Goal: Task Accomplishment & Management: Manage account settings

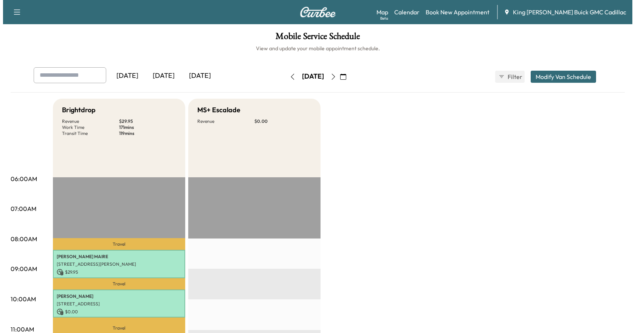
scroll to position [76, 0]
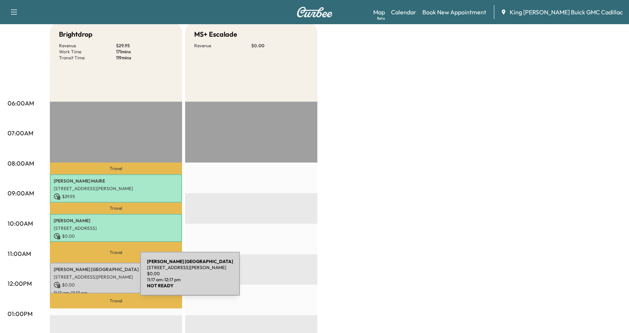
click at [83, 278] on p "[STREET_ADDRESS][PERSON_NAME]" at bounding box center [116, 277] width 125 height 6
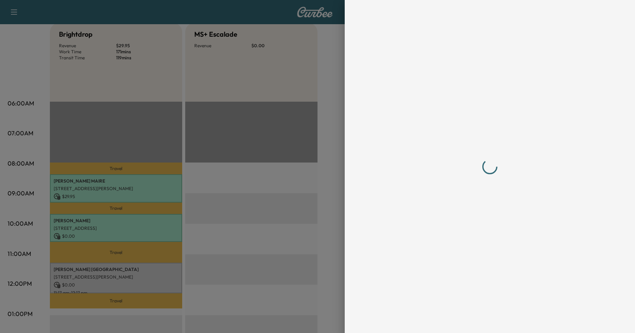
scroll to position [0, 0]
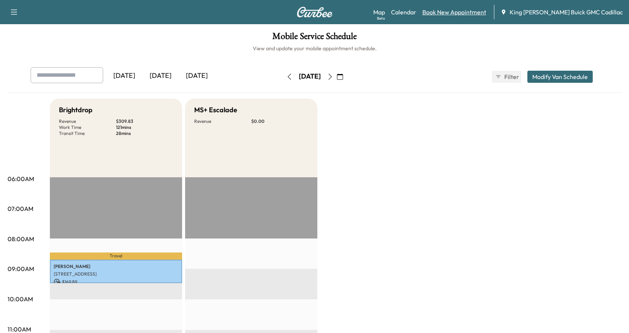
click at [464, 15] on link "Book New Appointment" at bounding box center [454, 12] width 64 height 9
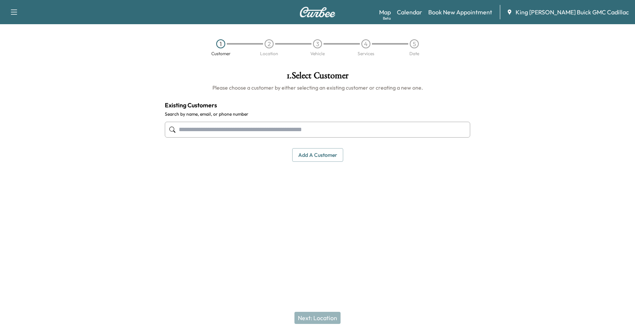
click at [235, 124] on input "text" at bounding box center [317, 130] width 305 height 16
click at [227, 137] on input "*******" at bounding box center [317, 130] width 305 height 16
type input "**********"
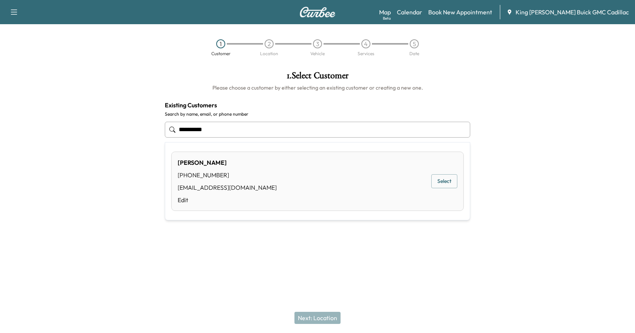
click at [222, 129] on input "**********" at bounding box center [317, 130] width 305 height 16
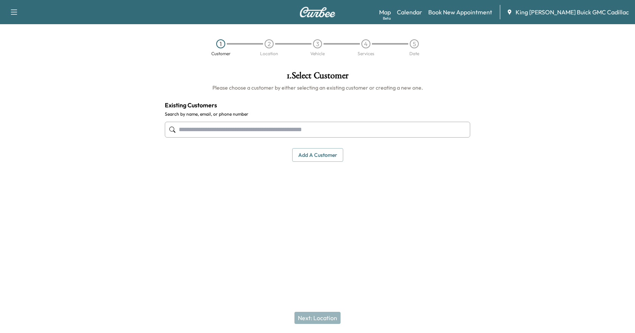
click at [195, 133] on input "text" at bounding box center [317, 130] width 305 height 16
type input "*******"
click at [208, 148] on div "No results" at bounding box center [317, 152] width 304 height 20
click at [470, 10] on link "Book New Appointment" at bounding box center [460, 12] width 64 height 9
click at [305, 154] on button "Add a customer" at bounding box center [317, 155] width 51 height 14
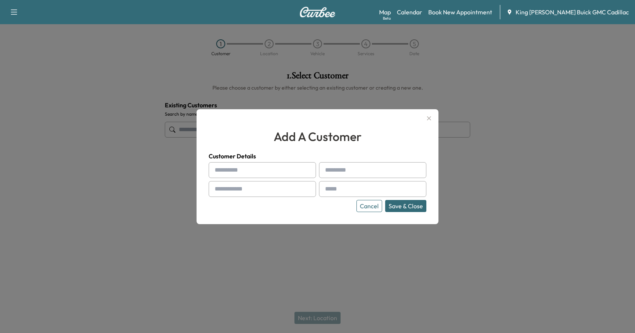
click at [247, 166] on input "text" at bounding box center [262, 170] width 107 height 16
type input "*****"
type input "*******"
click at [269, 185] on input "text" at bounding box center [262, 189] width 107 height 16
type input "**********"
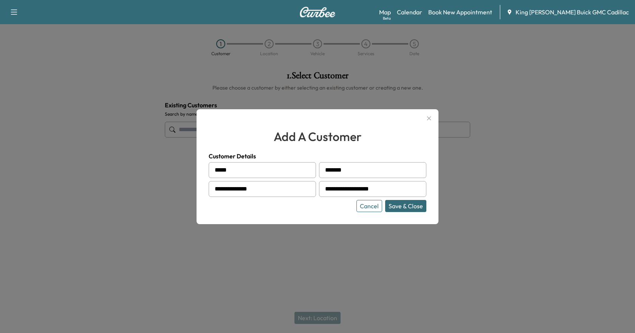
type input "**********"
click at [397, 212] on button "Save & Close" at bounding box center [405, 206] width 41 height 12
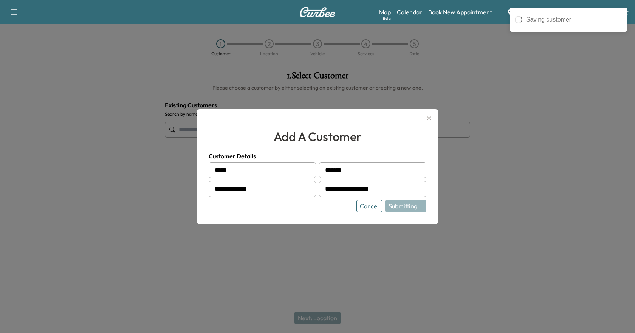
type input "**********"
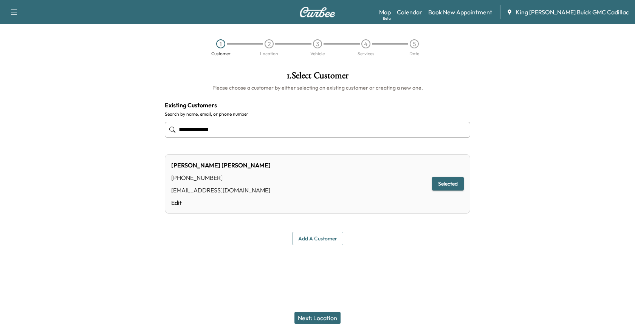
click at [332, 314] on button "Next: Location" at bounding box center [317, 318] width 46 height 12
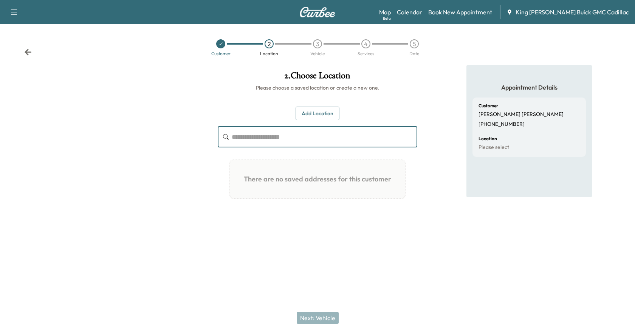
click at [279, 135] on input "text" at bounding box center [324, 136] width 185 height 21
type input "*"
click at [334, 108] on button "Add Location" at bounding box center [317, 114] width 44 height 14
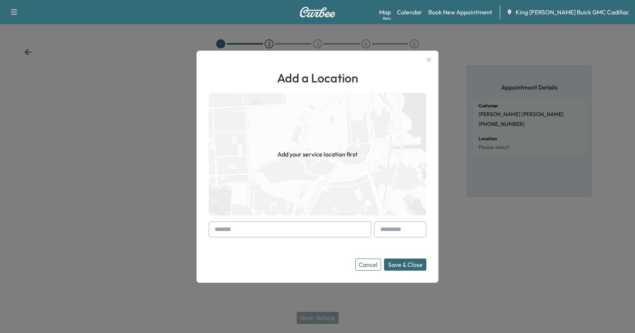
click at [244, 227] on input "text" at bounding box center [290, 229] width 162 height 16
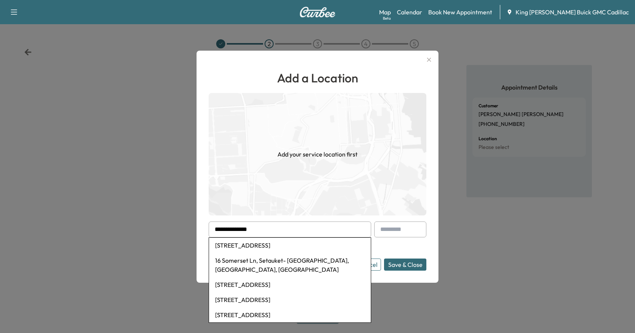
click at [263, 261] on li "16 Somerset Ln, Setauket- [GEOGRAPHIC_DATA], [GEOGRAPHIC_DATA], [GEOGRAPHIC_DAT…" at bounding box center [290, 265] width 162 height 24
type input "**********"
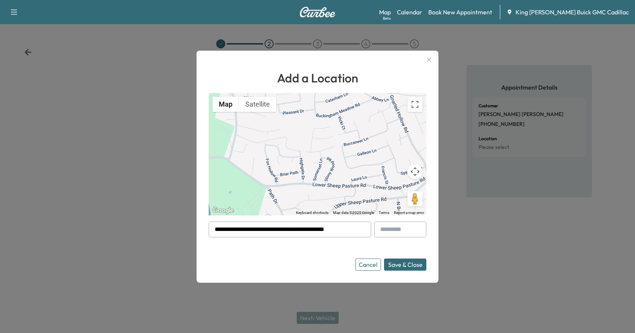
click at [395, 265] on button "Save & Close" at bounding box center [405, 264] width 42 height 12
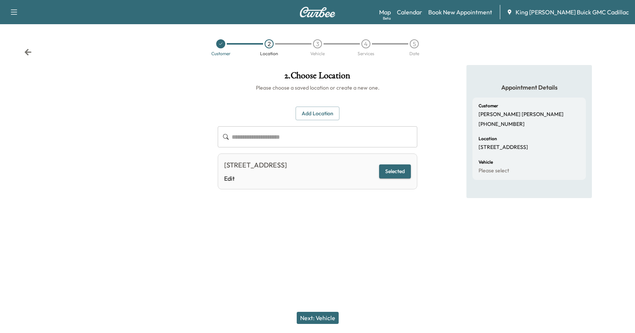
click at [328, 315] on button "Next: Vehicle" at bounding box center [318, 318] width 42 height 12
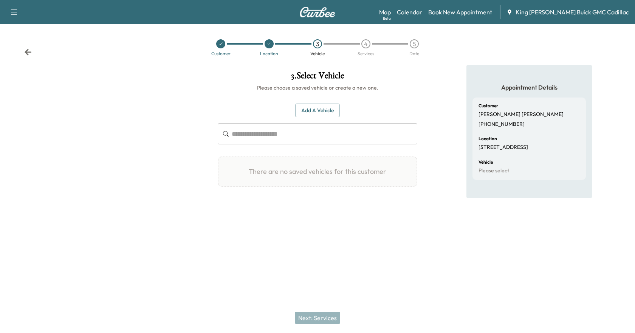
click at [310, 114] on button "Add a Vehicle" at bounding box center [317, 110] width 45 height 14
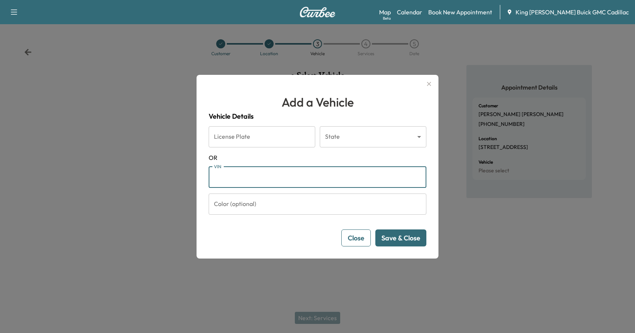
click at [259, 182] on input "VIN" at bounding box center [318, 177] width 218 height 21
click at [258, 182] on input "VIN" at bounding box center [318, 177] width 218 height 21
paste input "**********"
type input "**********"
click at [408, 237] on button "Save & Close" at bounding box center [400, 237] width 51 height 17
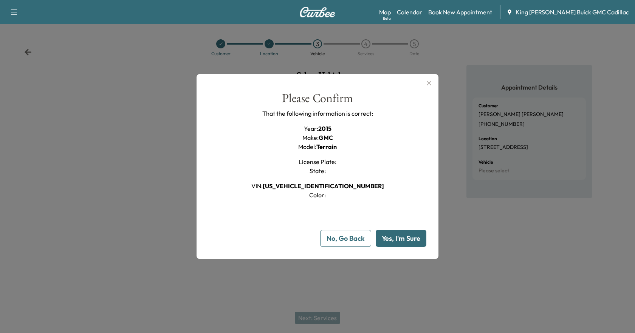
click at [396, 239] on button "Yes, I'm Sure" at bounding box center [400, 238] width 51 height 17
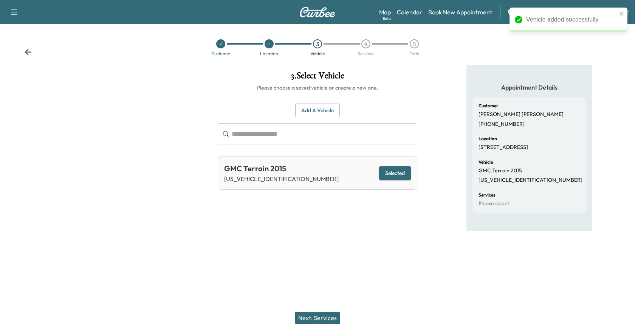
click at [336, 318] on button "Next: Services" at bounding box center [317, 318] width 45 height 12
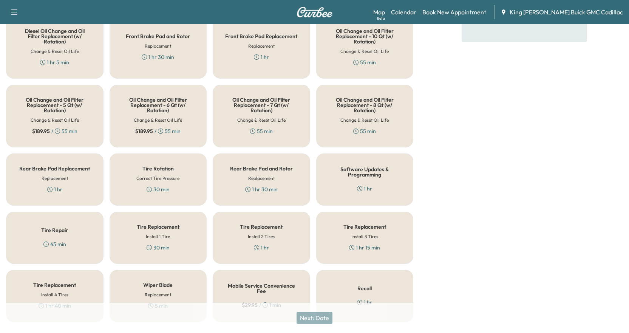
scroll to position [208, 0]
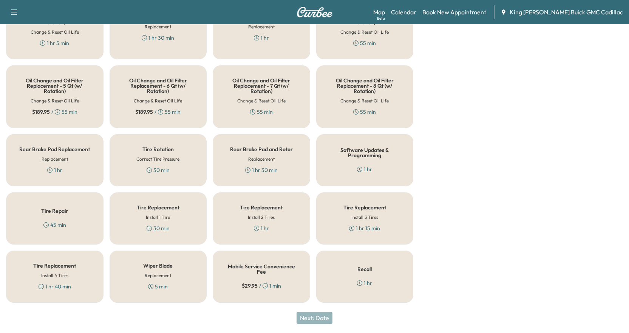
click at [247, 272] on h5 "Mobile Service Convenience Fee" at bounding box center [261, 269] width 73 height 11
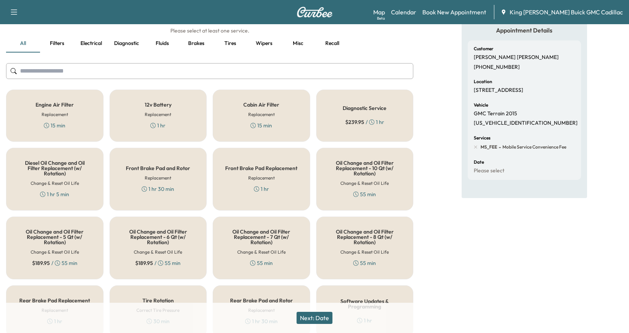
scroll to position [0, 0]
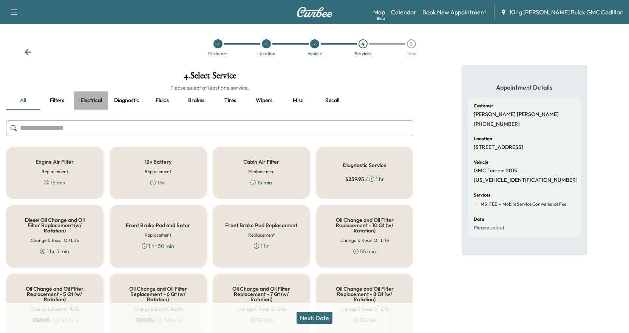
click at [97, 100] on button "Electrical" at bounding box center [91, 100] width 34 height 18
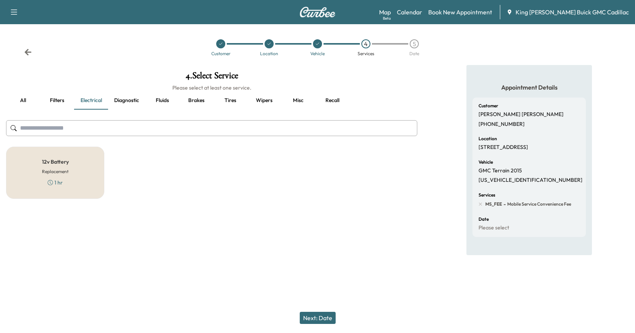
click at [118, 98] on button "Diagnostic" at bounding box center [126, 100] width 37 height 18
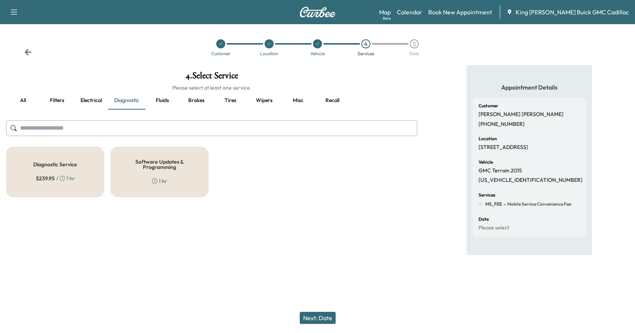
click at [167, 105] on button "Fluids" at bounding box center [162, 100] width 34 height 18
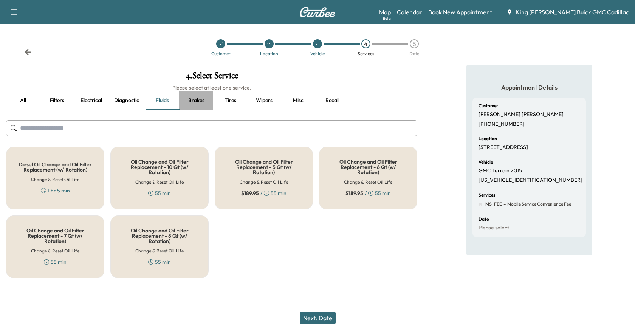
drag, startPoint x: 205, startPoint y: 98, endPoint x: 228, endPoint y: 94, distance: 23.4
click at [207, 98] on button "Brakes" at bounding box center [196, 100] width 34 height 18
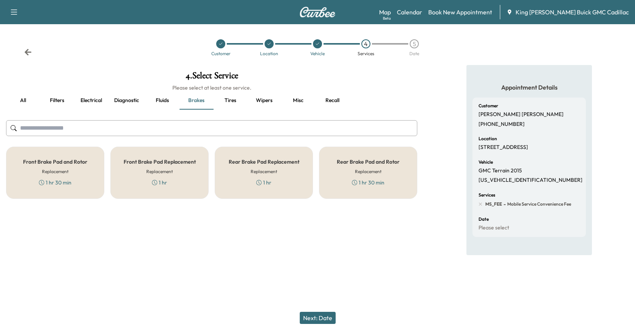
click at [297, 101] on button "Misc" at bounding box center [298, 100] width 34 height 18
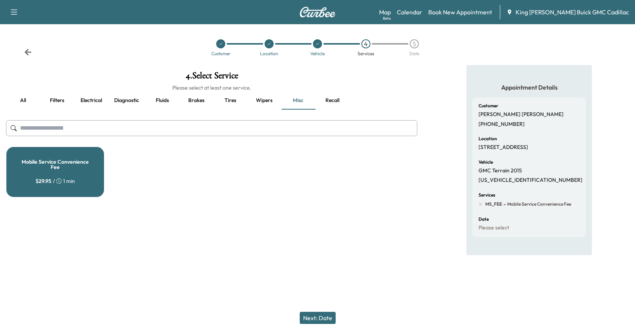
click at [249, 107] on button "Wipers" at bounding box center [264, 100] width 34 height 18
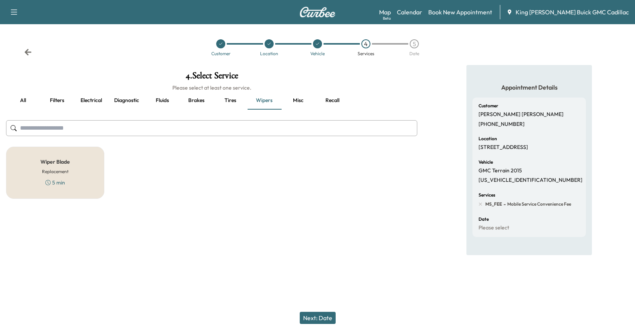
click at [232, 107] on button "Tires" at bounding box center [230, 100] width 34 height 18
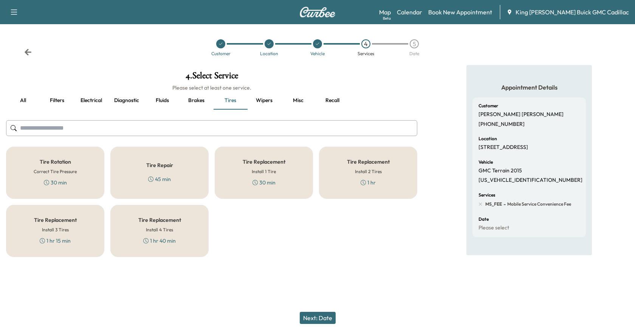
click at [25, 104] on button "all" at bounding box center [23, 100] width 34 height 18
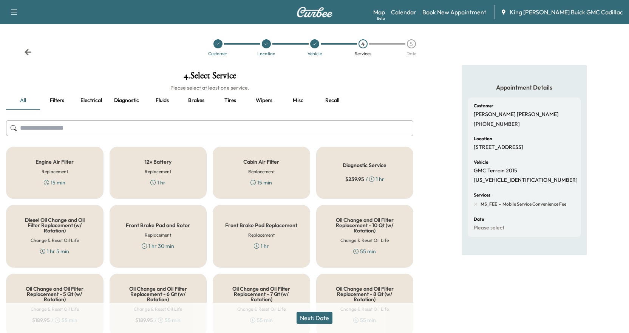
click at [53, 141] on div "4 . Select Service Please select at least one service. all Filters Electrical D…" at bounding box center [209, 291] width 419 height 452
click at [54, 127] on input "text" at bounding box center [209, 128] width 407 height 16
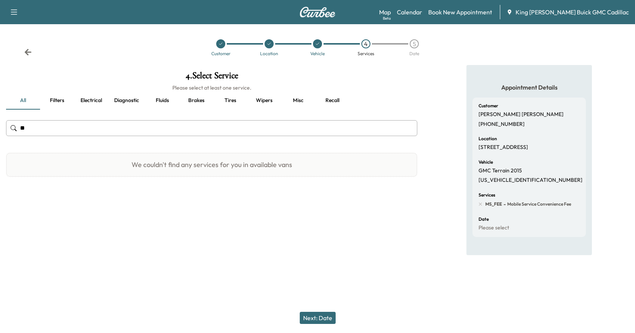
type input "*"
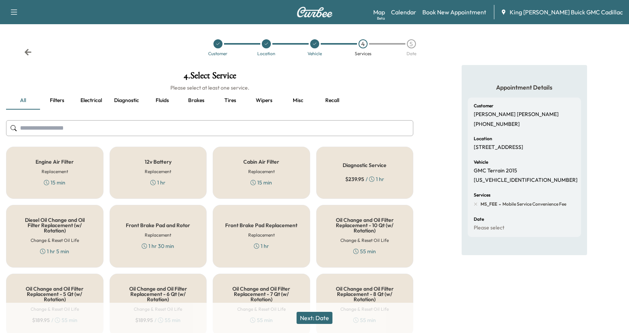
scroll to position [151, 0]
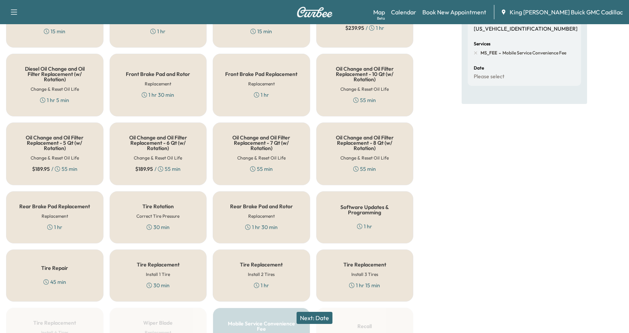
click at [334, 222] on div "Software Updates & Programming 1 hr" at bounding box center [364, 217] width 97 height 52
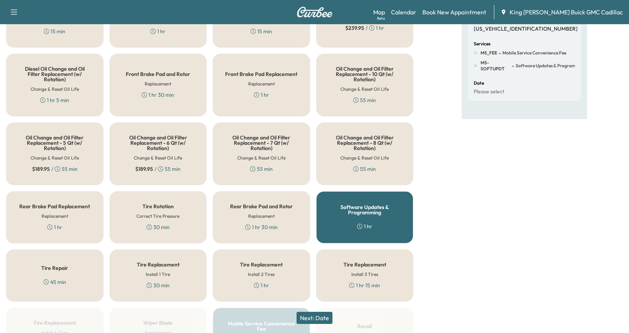
scroll to position [208, 0]
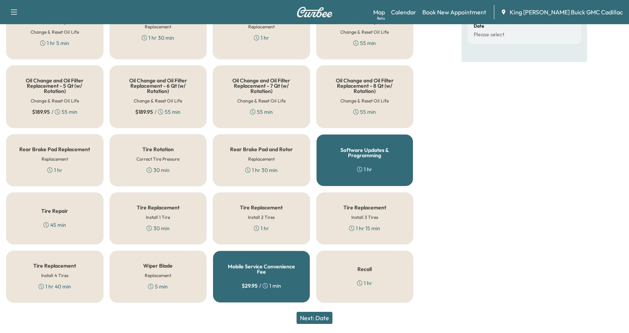
click at [309, 317] on button "Next: Date" at bounding box center [315, 318] width 36 height 12
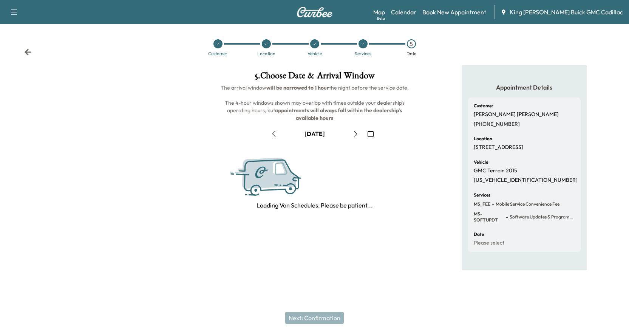
scroll to position [0, 0]
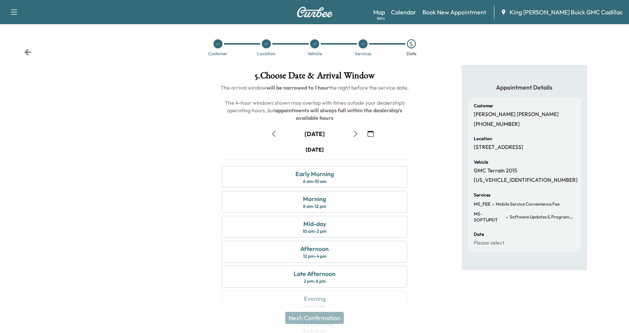
click at [352, 136] on icon "button" at bounding box center [355, 134] width 6 height 6
click at [309, 202] on div "Morning" at bounding box center [314, 198] width 23 height 9
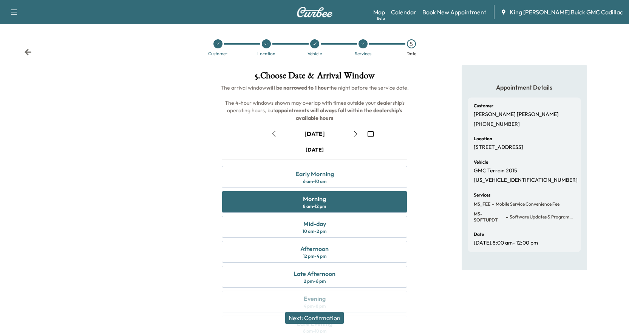
click at [307, 318] on button "Next: Confirmation" at bounding box center [314, 318] width 59 height 12
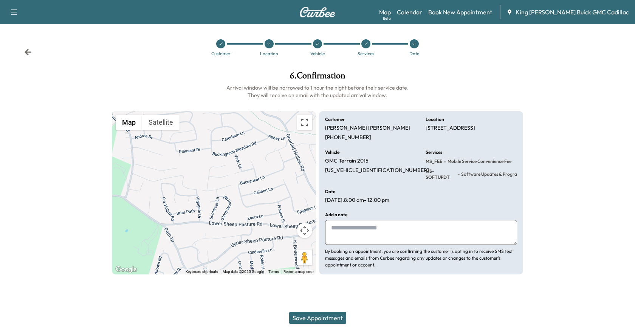
click at [391, 232] on textarea at bounding box center [421, 232] width 192 height 25
type textarea "*"
click at [335, 318] on button "Save Appointment" at bounding box center [317, 318] width 57 height 12
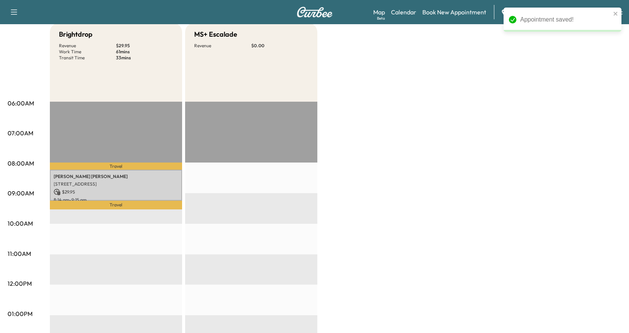
scroll to position [113, 0]
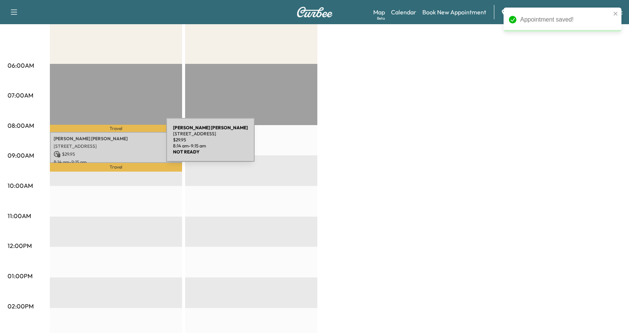
click at [110, 144] on p "[STREET_ADDRESS]" at bounding box center [116, 146] width 125 height 6
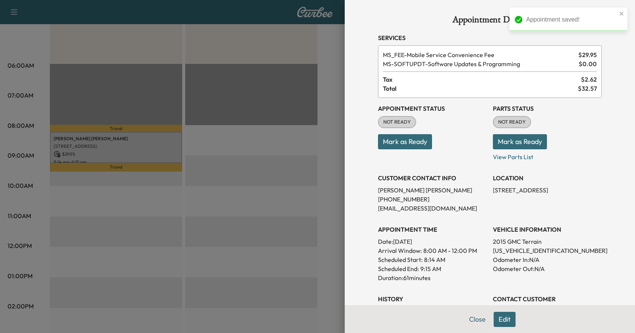
click at [412, 141] on button "Mark as Ready" at bounding box center [405, 141] width 54 height 15
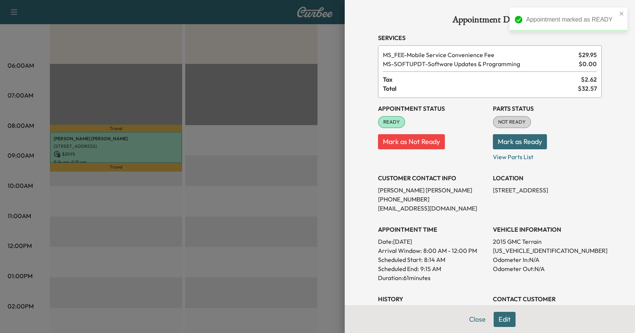
click at [166, 198] on div at bounding box center [317, 166] width 635 height 333
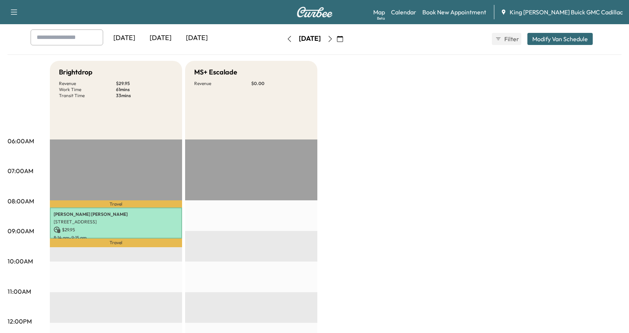
scroll to position [0, 0]
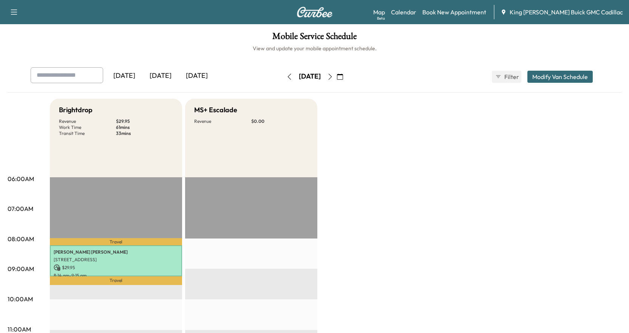
click at [283, 75] on button "button" at bounding box center [289, 77] width 13 height 12
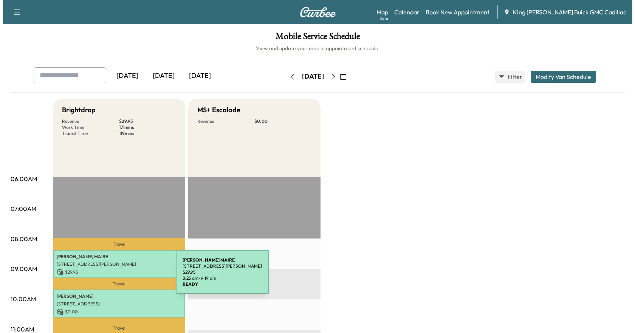
scroll to position [38, 0]
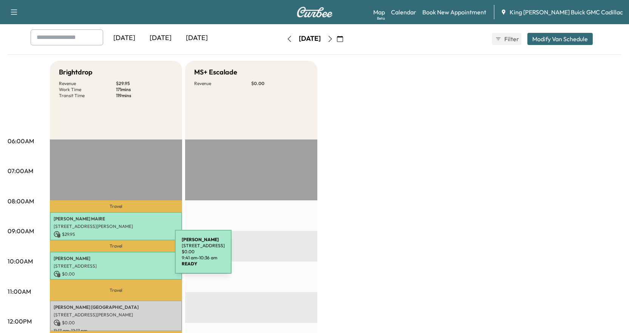
click at [118, 256] on p "[PERSON_NAME]" at bounding box center [116, 258] width 125 height 6
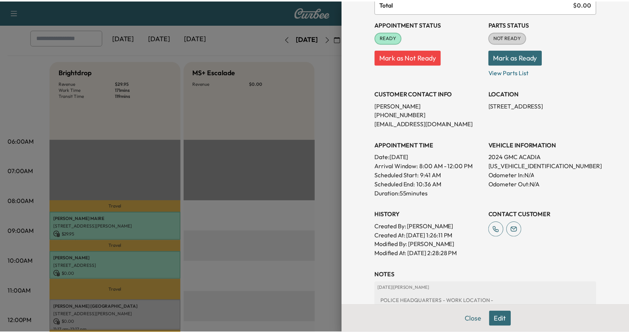
scroll to position [133, 0]
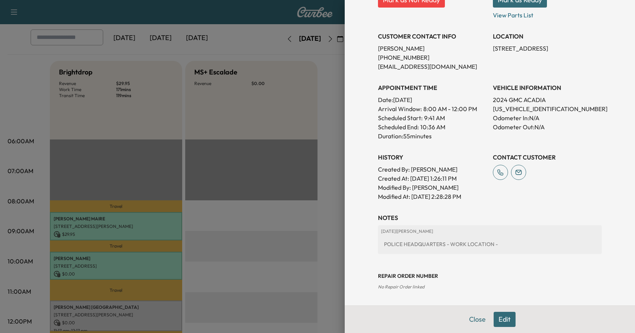
click at [100, 266] on div at bounding box center [317, 166] width 635 height 333
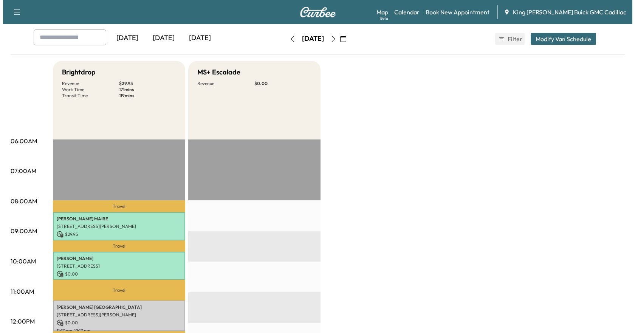
scroll to position [76, 0]
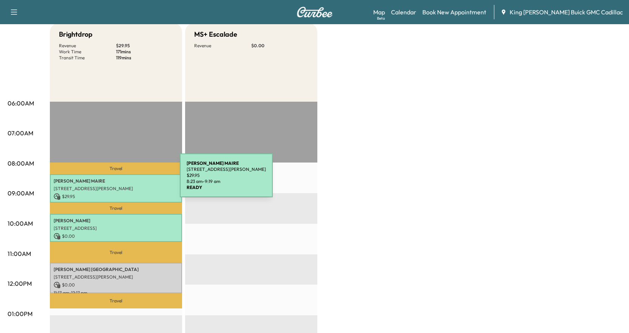
drag, startPoint x: 149, startPoint y: 229, endPoint x: 123, endPoint y: 180, distance: 55.8
click at [123, 180] on p "[PERSON_NAME]" at bounding box center [116, 181] width 125 height 6
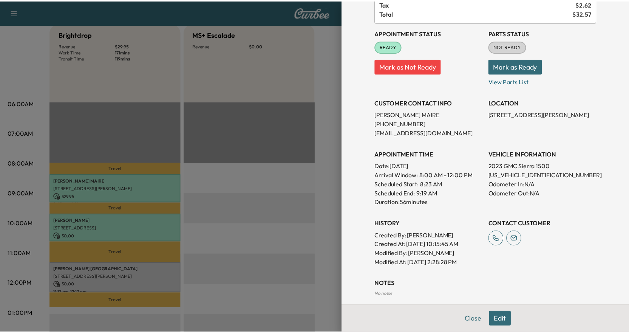
scroll to position [113, 0]
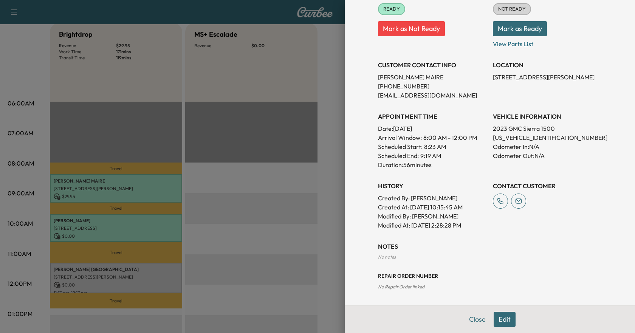
click at [295, 250] on div at bounding box center [317, 166] width 635 height 333
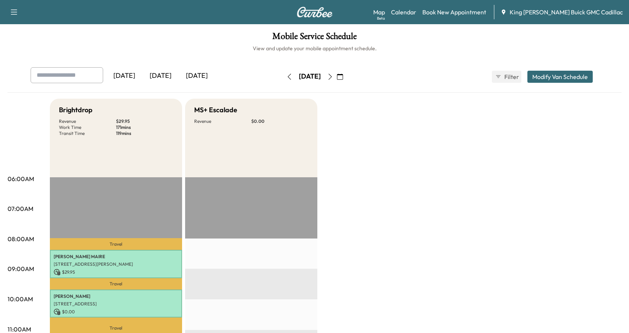
scroll to position [151, 0]
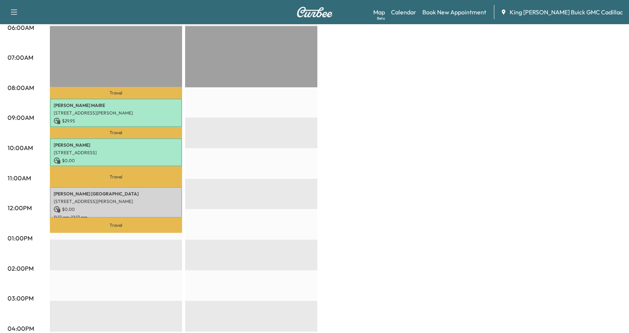
drag, startPoint x: 136, startPoint y: 150, endPoint x: 127, endPoint y: 88, distance: 62.3
click at [127, 88] on div "Travel [PERSON_NAME] [STREET_ADDRESS][PERSON_NAME] $ 29.95 8:23 am - 9:19 am Tr…" at bounding box center [116, 270] width 132 height 488
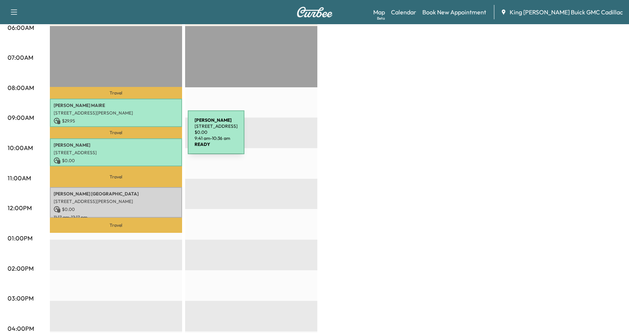
click at [131, 138] on div "[PERSON_NAME] [STREET_ADDRESS] $ 0.00 9:41 am - 10:36 am" at bounding box center [116, 152] width 132 height 28
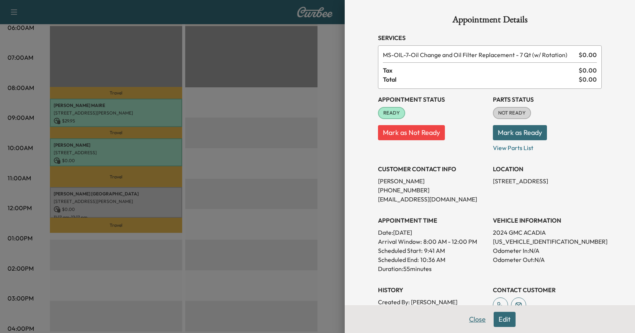
click at [464, 317] on button "Close" at bounding box center [477, 319] width 26 height 15
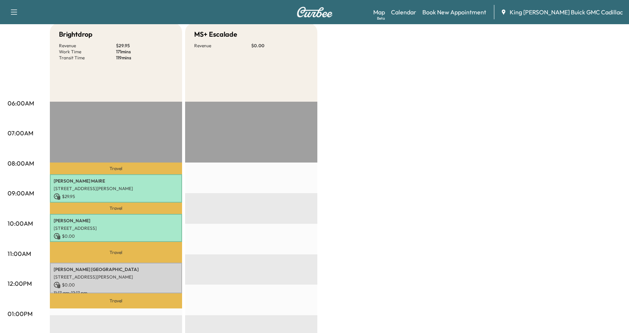
scroll to position [0, 0]
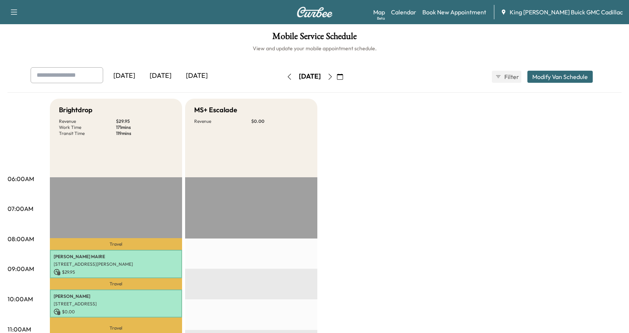
click at [333, 76] on icon "button" at bounding box center [330, 77] width 6 height 6
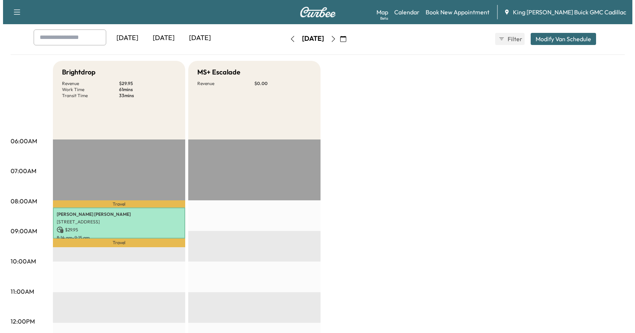
scroll to position [113, 0]
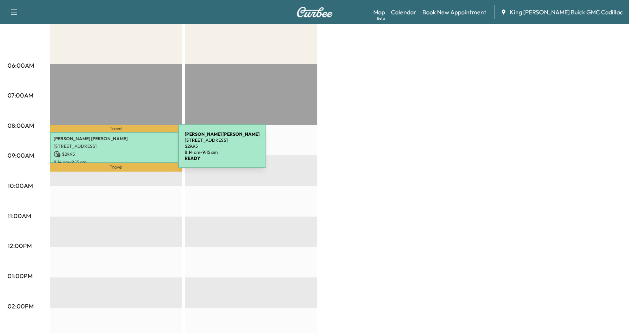
click at [121, 151] on p "$ 29.95" at bounding box center [116, 154] width 125 height 7
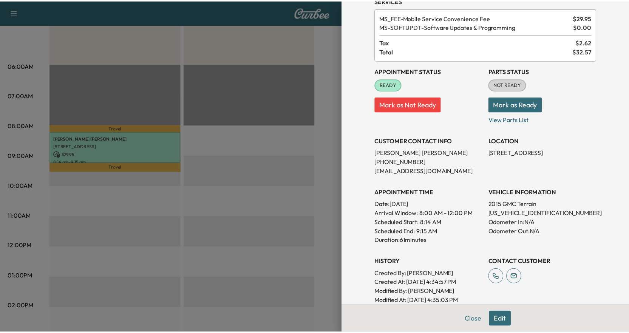
scroll to position [0, 0]
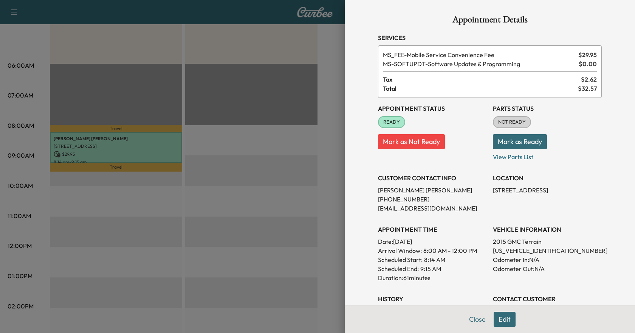
click at [486, 66] on span "MS-SOFTUPDT - Software Updates & Programming" at bounding box center [479, 63] width 193 height 9
click at [488, 65] on span "MS-SOFTUPDT - Software Updates & Programming" at bounding box center [479, 63] width 193 height 9
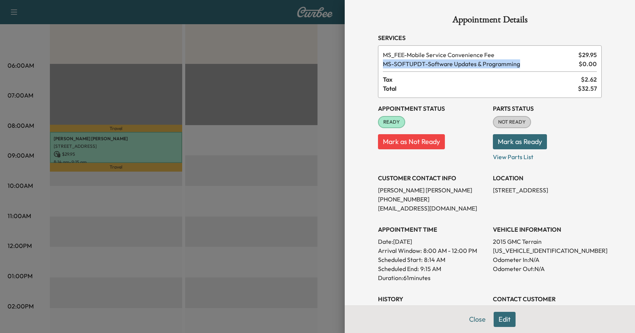
click at [488, 65] on span "MS-SOFTUPDT - Software Updates & Programming" at bounding box center [479, 63] width 193 height 9
click at [475, 63] on span "MS-SOFTUPDT - Software Updates & Programming" at bounding box center [479, 63] width 193 height 9
click at [485, 68] on span "MS-SOFTUPDT - Software Updates & Programming" at bounding box center [479, 63] width 193 height 9
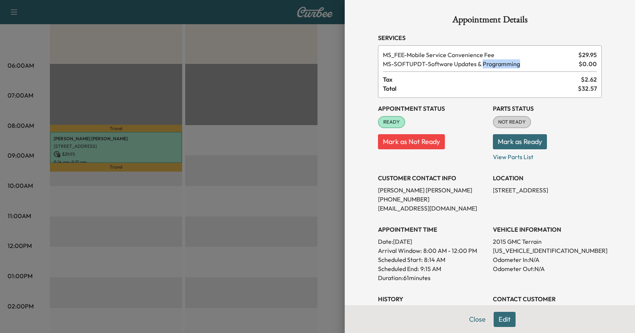
click at [485, 68] on span "MS-SOFTUPDT - Software Updates & Programming" at bounding box center [479, 63] width 193 height 9
click at [472, 114] on div "Appointment Status READY Mark as Not Ready" at bounding box center [432, 129] width 109 height 63
click at [324, 56] on div at bounding box center [317, 166] width 635 height 333
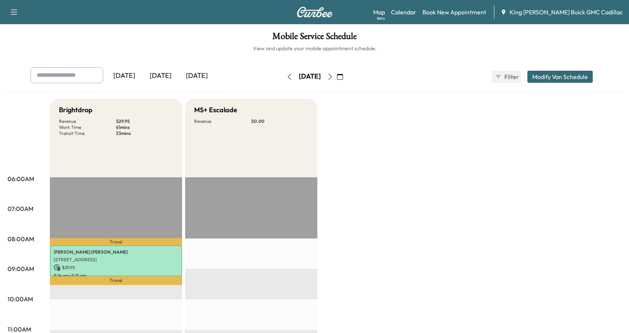
click at [286, 78] on icon "button" at bounding box center [289, 77] width 6 height 6
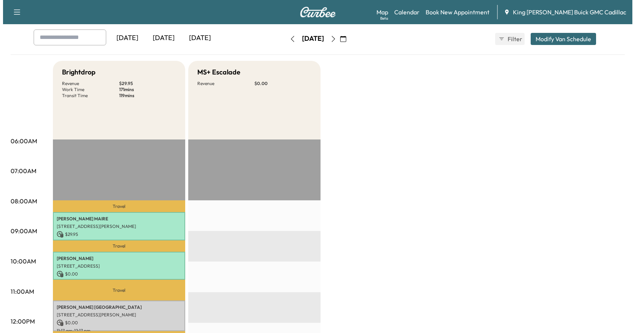
scroll to position [76, 0]
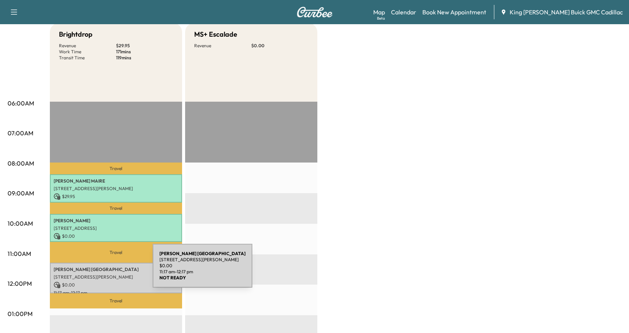
click at [96, 270] on p "[PERSON_NAME]" at bounding box center [116, 269] width 125 height 6
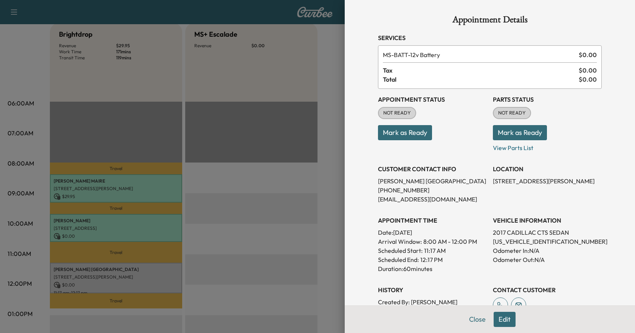
scroll to position [104, 0]
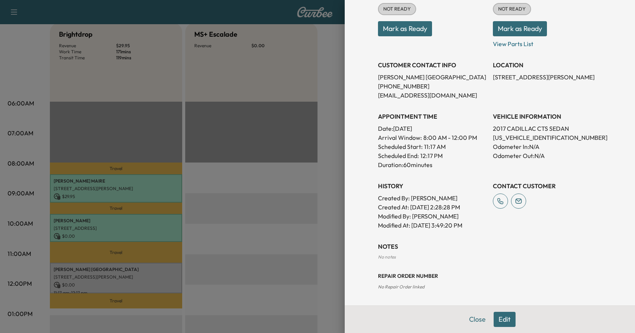
click at [499, 319] on button "Edit" at bounding box center [504, 319] width 22 height 15
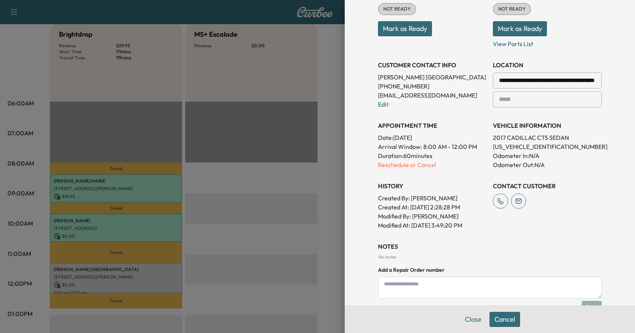
scroll to position [183, 0]
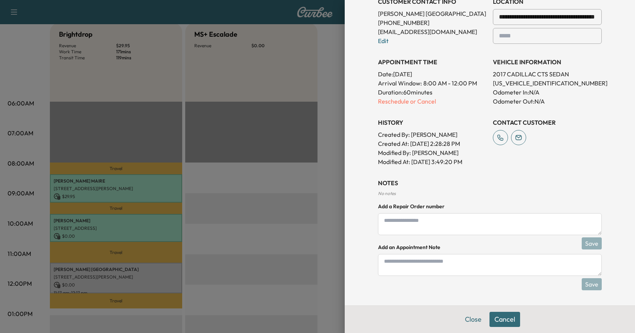
click at [493, 318] on button "Cancel" at bounding box center [504, 319] width 31 height 15
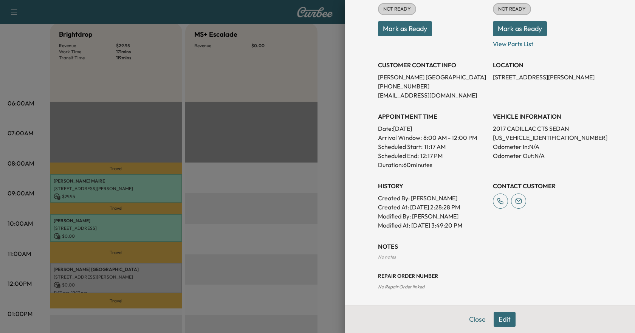
click at [493, 318] on button "Edit" at bounding box center [504, 319] width 22 height 15
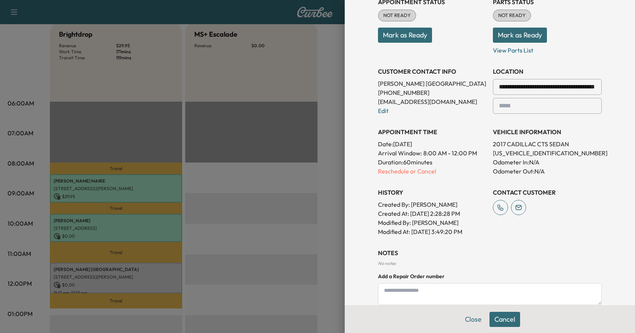
scroll to position [183, 0]
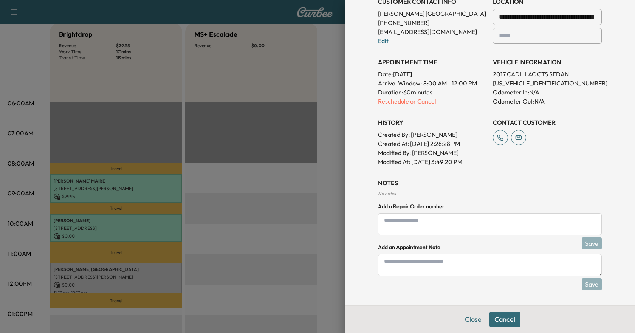
click at [489, 322] on button "Cancel" at bounding box center [504, 319] width 31 height 15
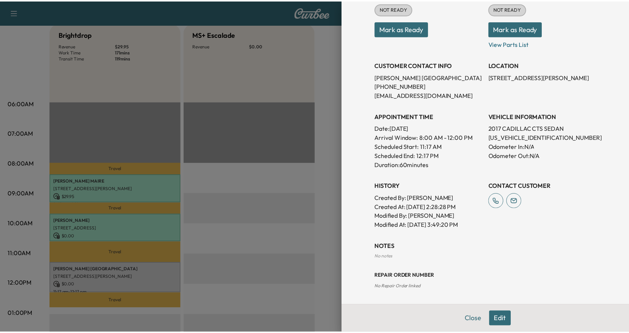
scroll to position [104, 0]
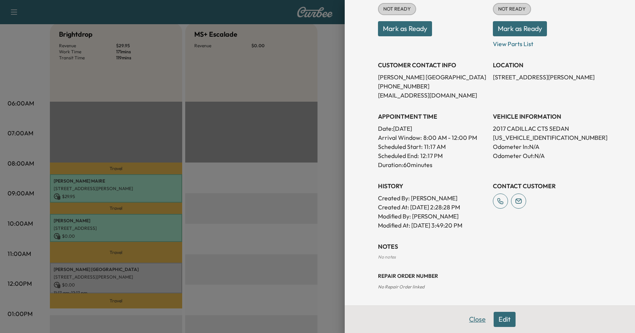
click at [471, 319] on button "Close" at bounding box center [477, 319] width 26 height 15
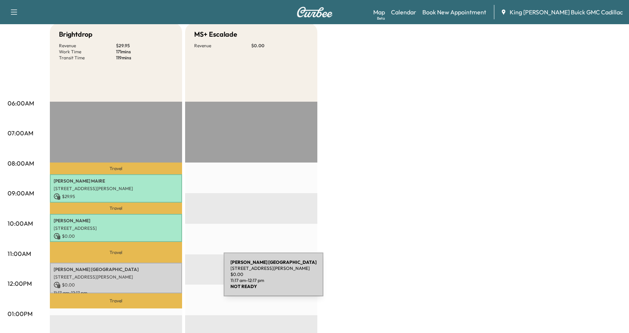
drag, startPoint x: 167, startPoint y: 279, endPoint x: 437, endPoint y: 208, distance: 278.8
click at [437, 208] on div "Brightdrop Revenue $ 29.95 Work Time 171 mins Transit Time 119 mins Travel [PER…" at bounding box center [336, 306] width 572 height 567
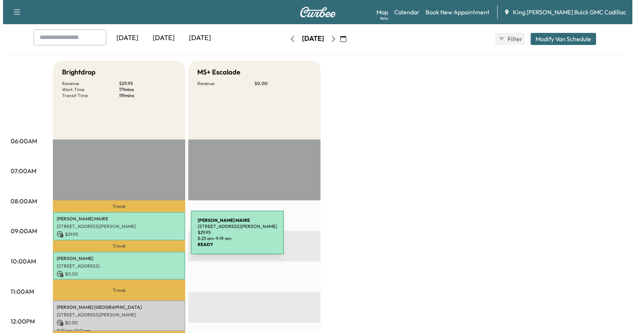
scroll to position [113, 0]
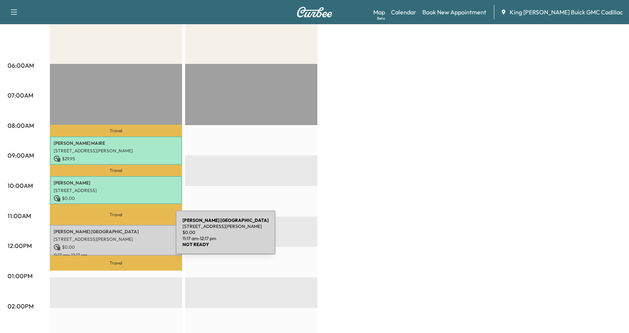
click at [119, 236] on p "[STREET_ADDRESS][PERSON_NAME]" at bounding box center [116, 239] width 125 height 6
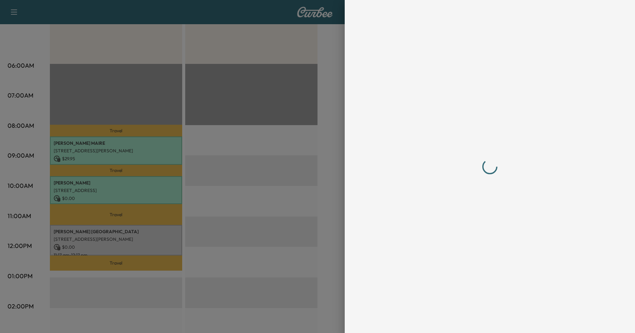
click at [119, 236] on div at bounding box center [317, 166] width 635 height 333
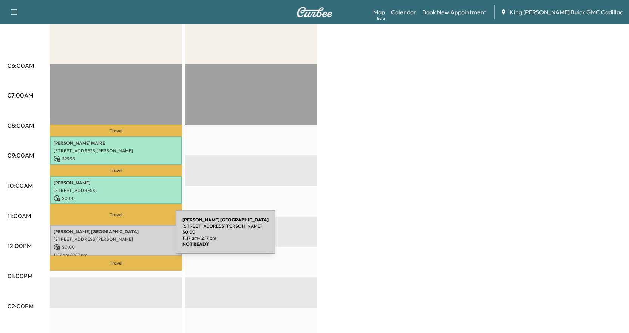
click at [119, 236] on p "[STREET_ADDRESS][PERSON_NAME]" at bounding box center [116, 239] width 125 height 6
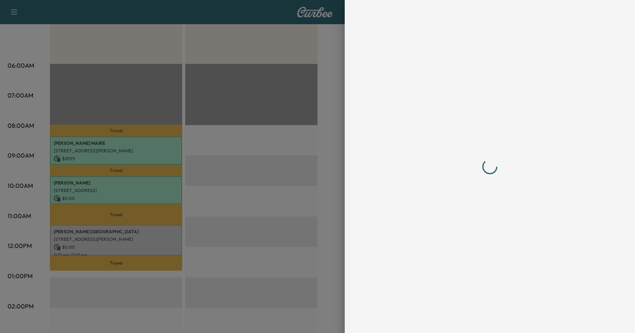
click at [119, 236] on div at bounding box center [317, 166] width 635 height 333
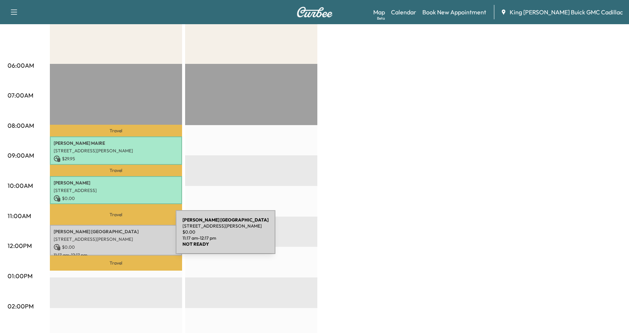
click at [119, 236] on p "[STREET_ADDRESS][PERSON_NAME]" at bounding box center [116, 239] width 125 height 6
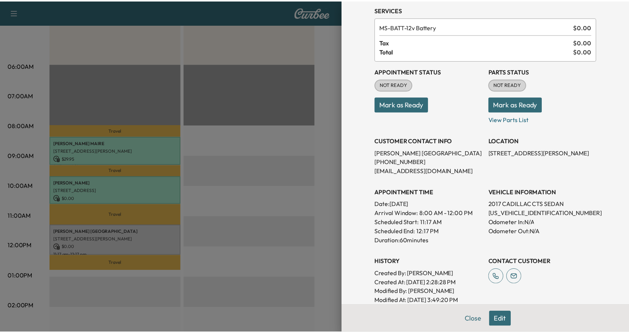
scroll to position [0, 0]
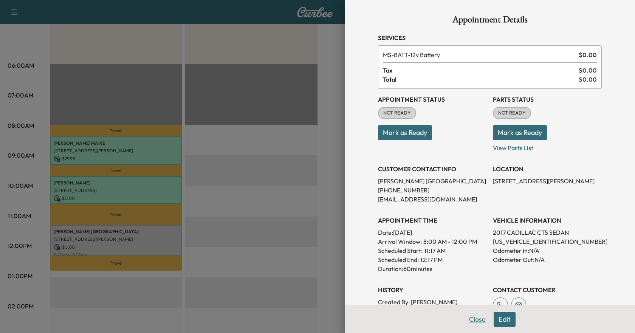
click at [476, 318] on button "Close" at bounding box center [477, 319] width 26 height 15
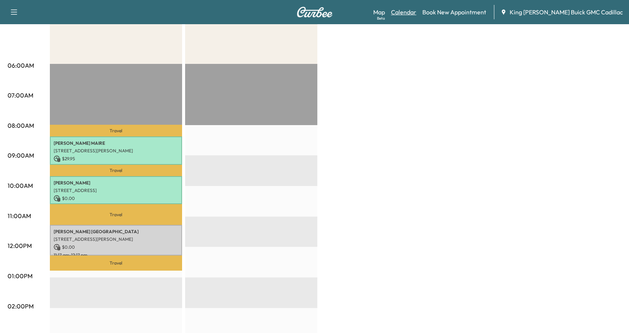
click at [416, 14] on link "Calendar" at bounding box center [403, 12] width 25 height 9
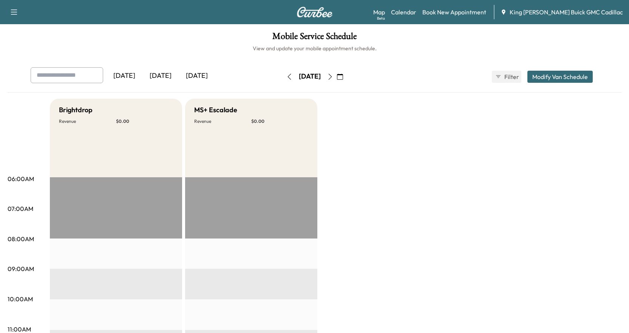
click at [333, 79] on icon "button" at bounding box center [330, 77] width 6 height 6
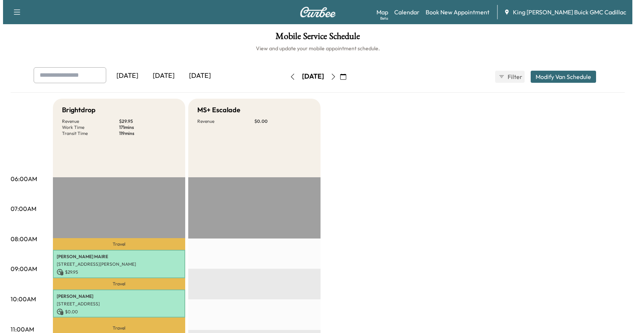
scroll to position [113, 0]
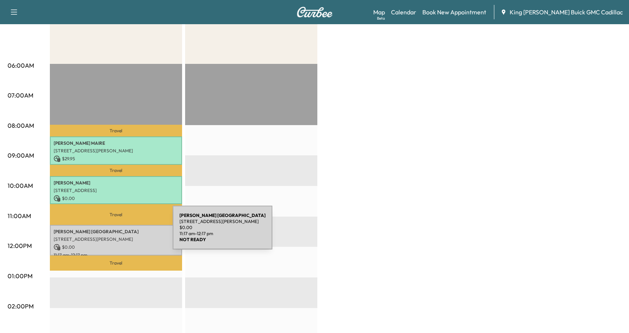
click at [116, 232] on p "[PERSON_NAME]" at bounding box center [116, 232] width 125 height 6
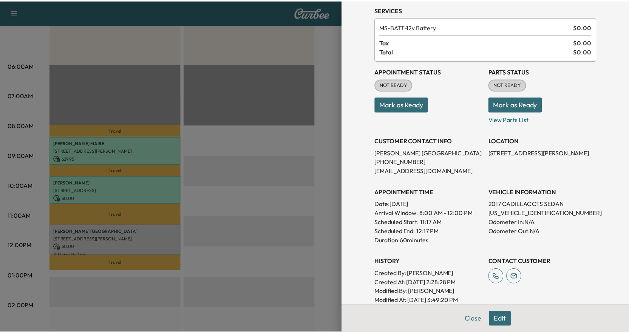
scroll to position [0, 0]
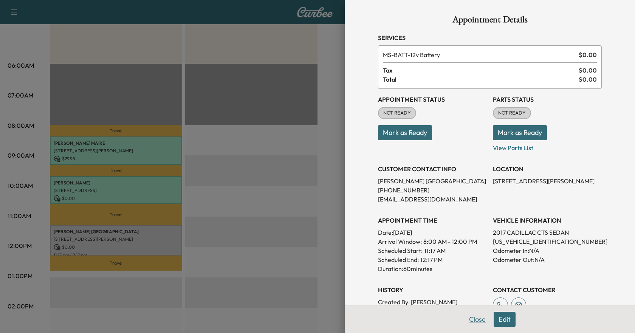
click at [478, 321] on button "Close" at bounding box center [477, 319] width 26 height 15
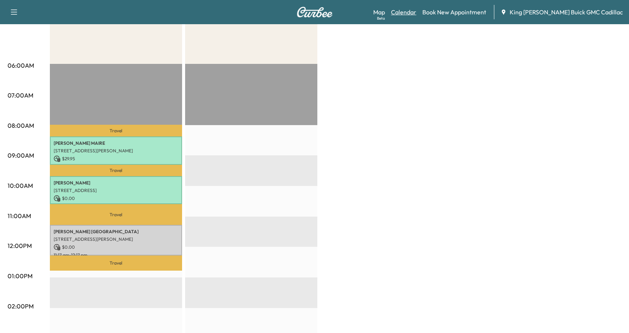
click at [416, 11] on link "Calendar" at bounding box center [403, 12] width 25 height 9
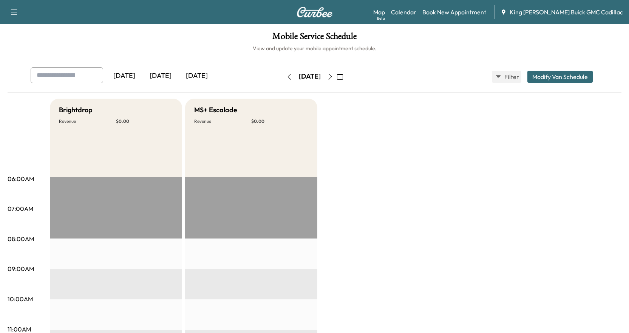
click at [571, 78] on button "Modify Van Schedule" at bounding box center [559, 77] width 65 height 12
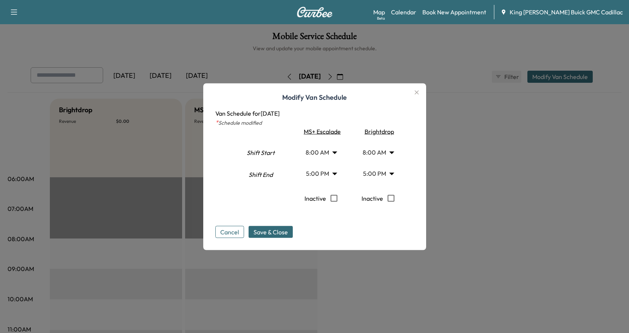
click at [243, 231] on button "Cancel" at bounding box center [229, 232] width 29 height 12
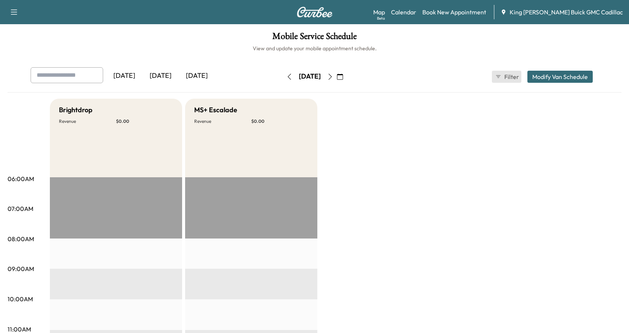
click at [514, 78] on span "Filter" at bounding box center [511, 76] width 14 height 9
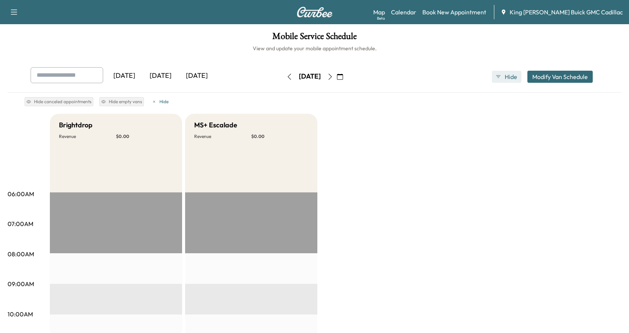
click at [514, 78] on span "Hide" at bounding box center [511, 76] width 14 height 9
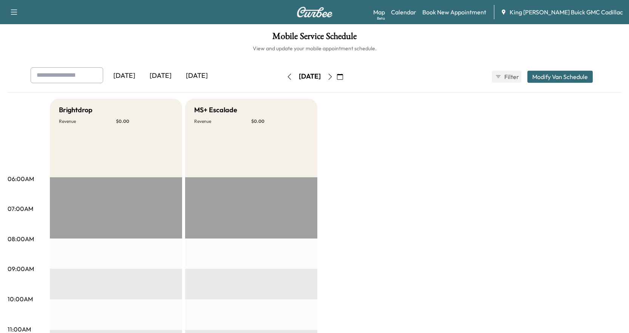
click at [333, 74] on icon "button" at bounding box center [330, 77] width 6 height 6
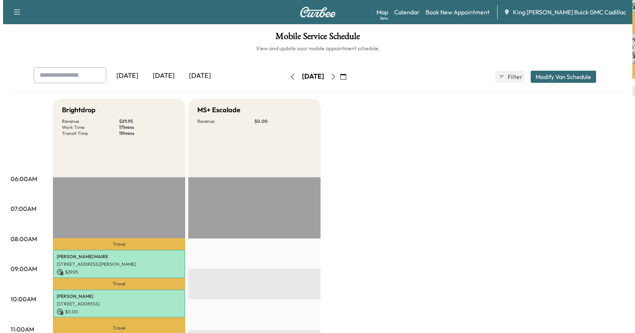
scroll to position [113, 0]
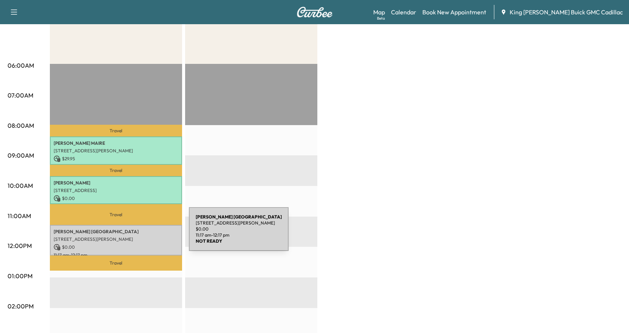
click at [132, 233] on div "[PERSON_NAME] [STREET_ADDRESS][PERSON_NAME] $ 0.00 11:17 am - 12:17 pm" at bounding box center [116, 240] width 132 height 31
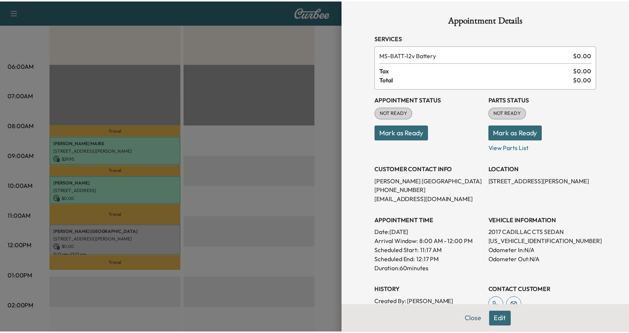
scroll to position [104, 0]
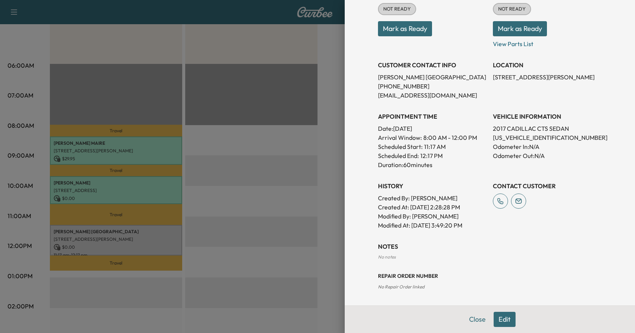
click at [301, 273] on div at bounding box center [317, 166] width 635 height 333
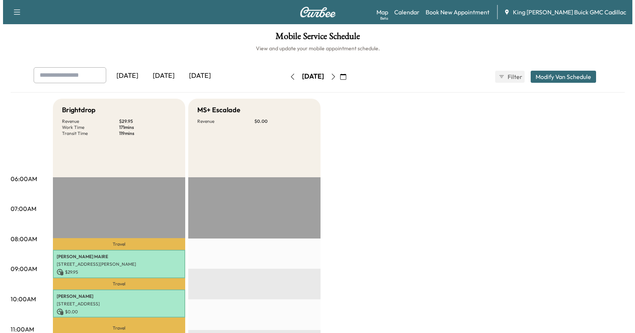
scroll to position [76, 0]
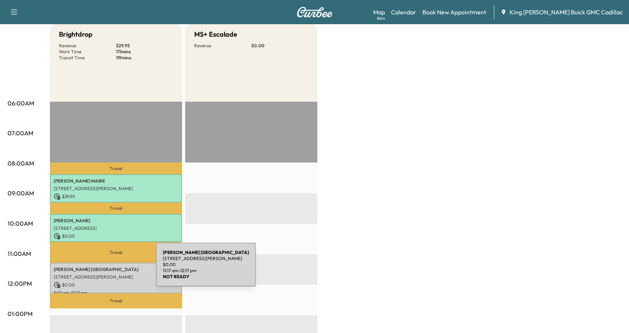
drag, startPoint x: 99, startPoint y: 269, endPoint x: 85, endPoint y: 275, distance: 15.6
click at [85, 275] on p "[STREET_ADDRESS][PERSON_NAME]" at bounding box center [116, 277] width 125 height 6
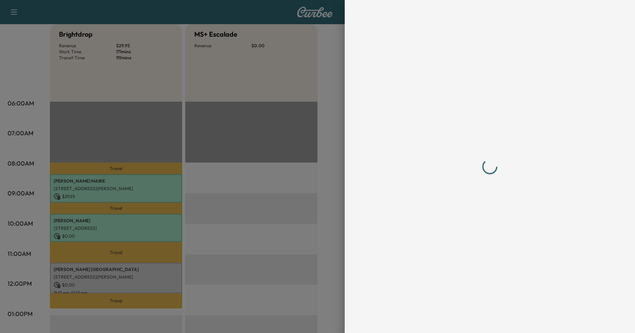
click at [85, 275] on div at bounding box center [317, 166] width 635 height 333
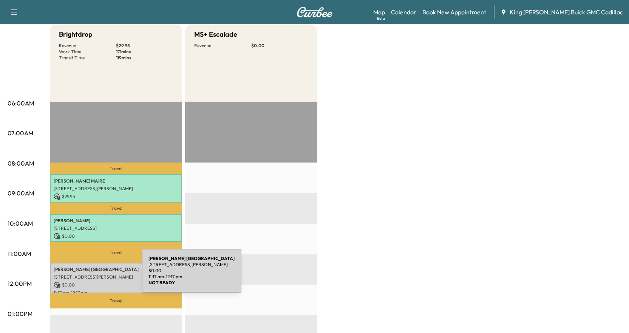
click at [86, 274] on p "[STREET_ADDRESS][PERSON_NAME]" at bounding box center [116, 277] width 125 height 6
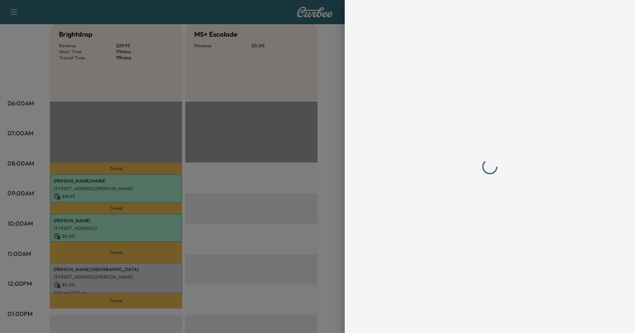
click at [86, 273] on div at bounding box center [317, 166] width 635 height 333
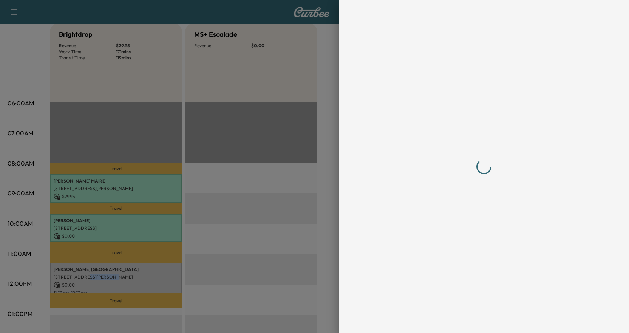
click at [86, 274] on p "[STREET_ADDRESS][PERSON_NAME]" at bounding box center [116, 277] width 125 height 6
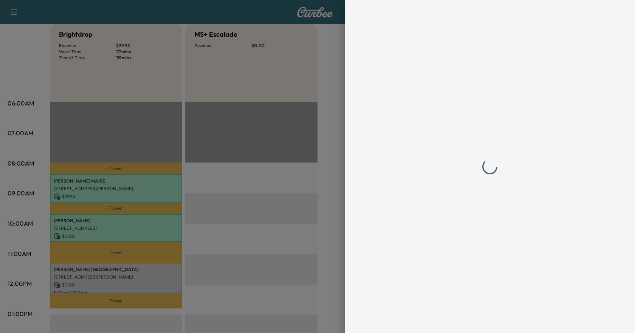
click at [86, 273] on div at bounding box center [317, 166] width 635 height 333
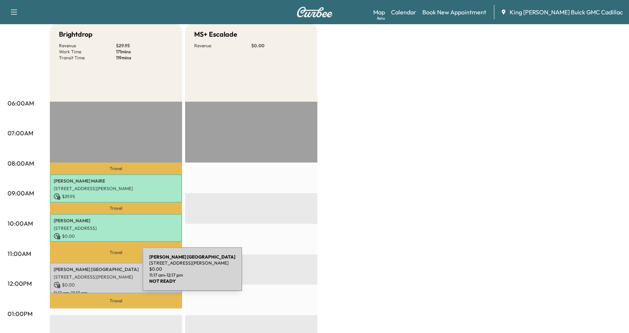
click at [86, 274] on p "[STREET_ADDRESS][PERSON_NAME]" at bounding box center [116, 277] width 125 height 6
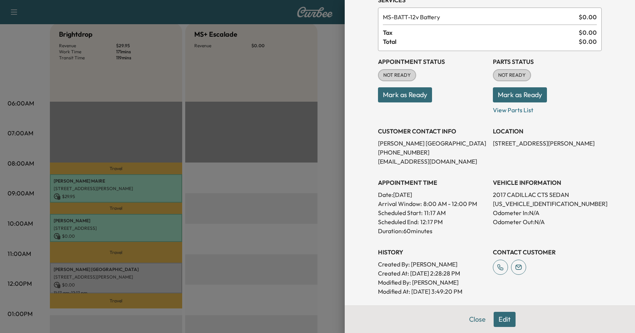
scroll to position [104, 0]
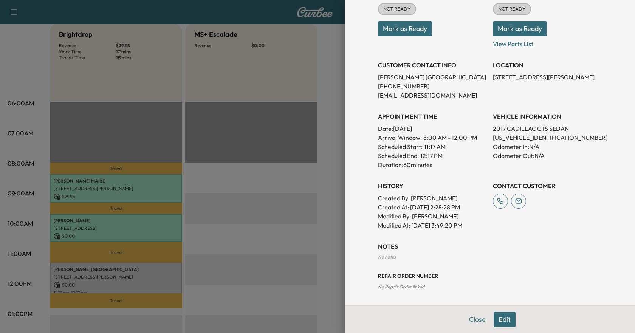
click at [494, 314] on button "Edit" at bounding box center [504, 319] width 22 height 15
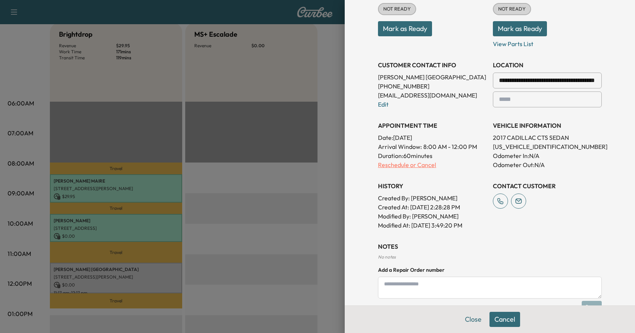
click at [415, 166] on p "Reschedule or Cancel" at bounding box center [432, 164] width 109 height 9
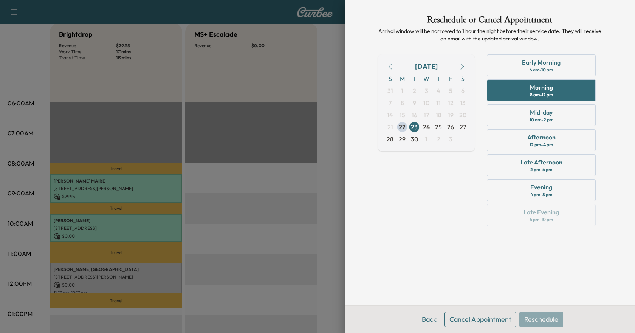
click at [495, 321] on button "Cancel Appointment" at bounding box center [480, 319] width 72 height 15
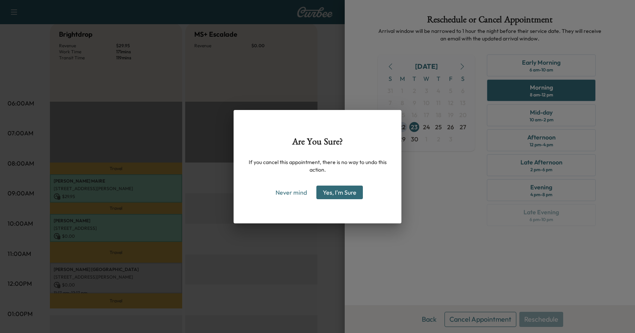
click at [356, 191] on button "Yes, I'm Sure" at bounding box center [339, 192] width 46 height 14
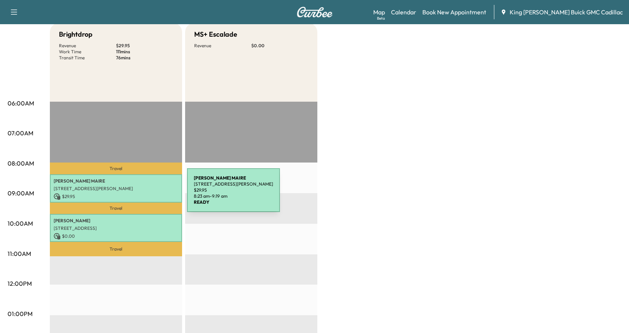
click at [130, 195] on p "$ 29.95" at bounding box center [116, 196] width 125 height 7
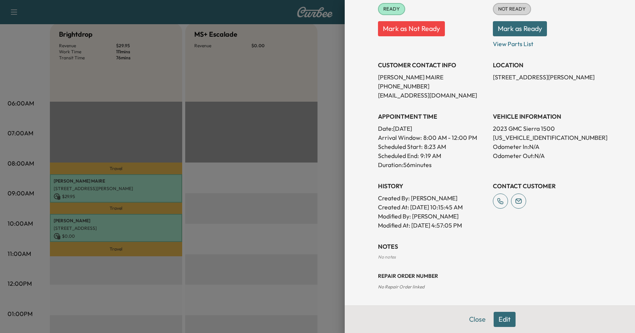
scroll to position [75, 0]
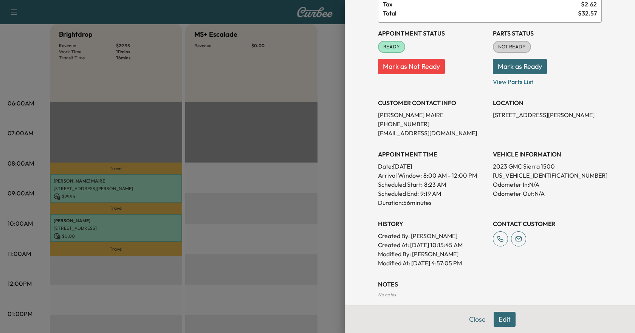
click at [493, 321] on button "Edit" at bounding box center [504, 319] width 22 height 15
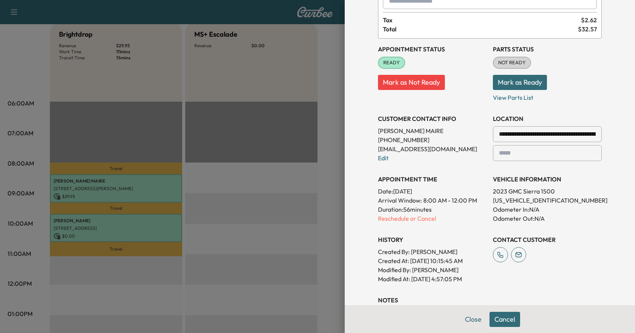
scroll to position [91, 0]
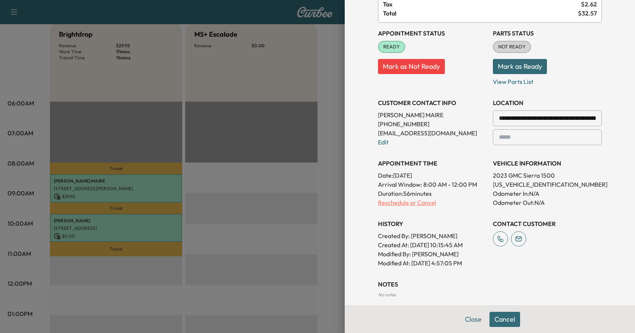
click at [394, 206] on p "Reschedule or Cancel" at bounding box center [432, 202] width 109 height 9
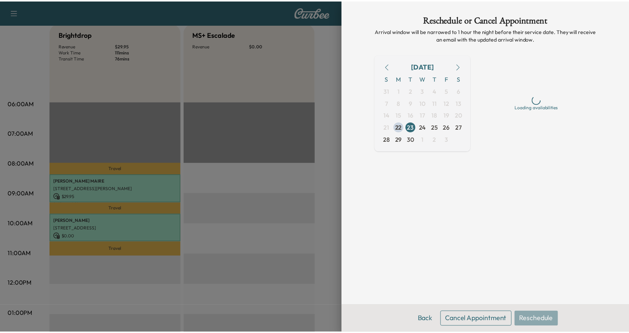
scroll to position [0, 0]
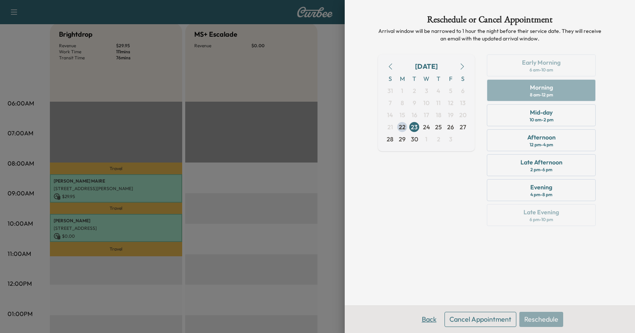
click at [428, 318] on button "Back" at bounding box center [429, 319] width 25 height 15
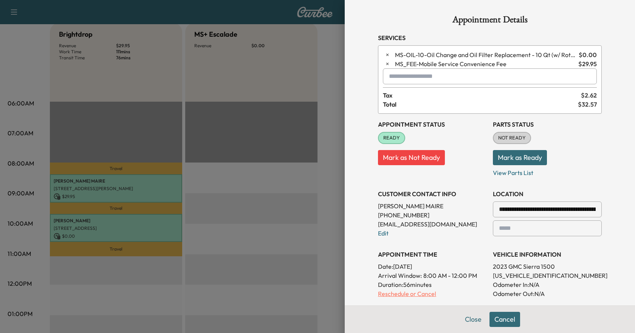
click at [412, 295] on p "Reschedule or Cancel" at bounding box center [432, 293] width 109 height 9
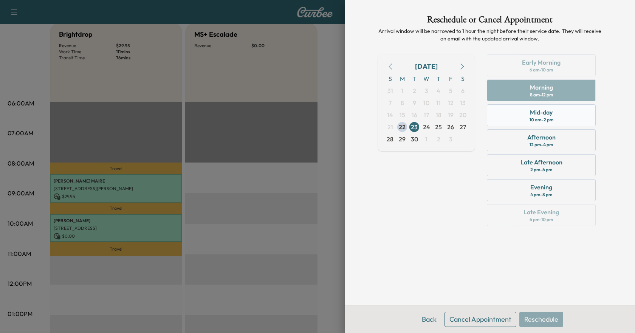
click at [525, 114] on div "Mid-day 10 am - 2 pm" at bounding box center [541, 115] width 109 height 22
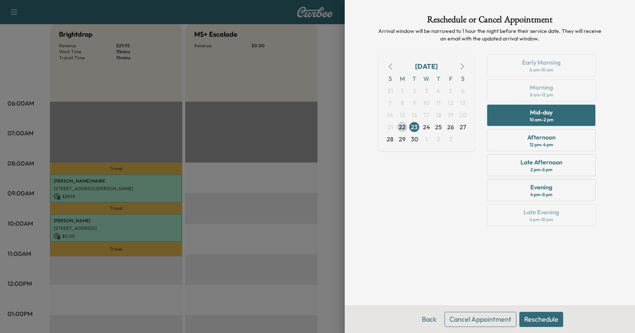
click at [536, 314] on button "Reschedule" at bounding box center [541, 319] width 44 height 15
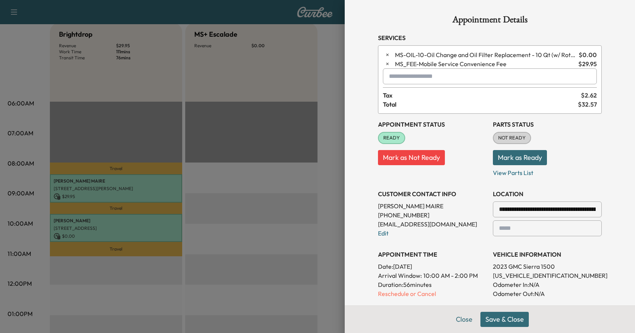
click at [497, 323] on button "Save & Close" at bounding box center [504, 319] width 48 height 15
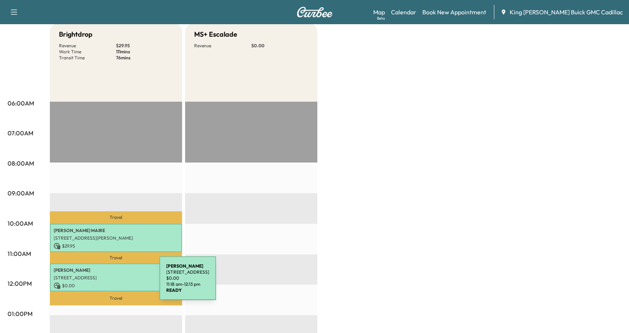
click at [103, 283] on p "$ 0.00" at bounding box center [116, 285] width 125 height 7
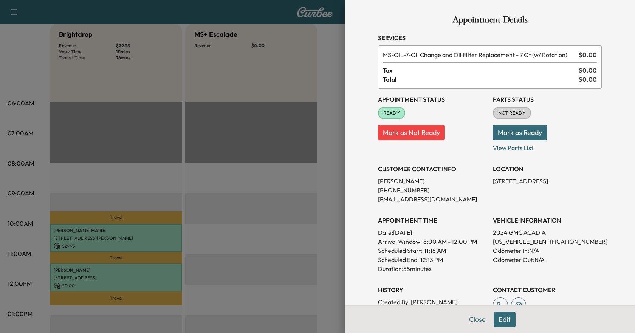
click at [504, 318] on button "Edit" at bounding box center [504, 319] width 22 height 15
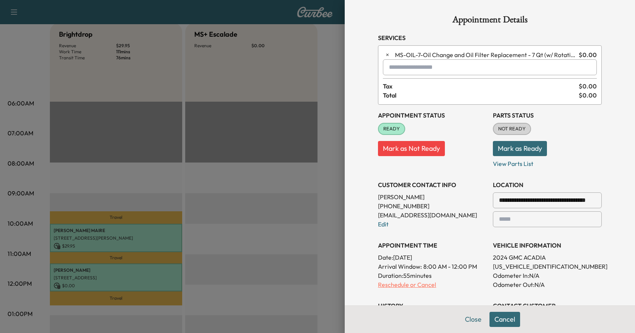
click at [405, 283] on p "Reschedule or Cancel" at bounding box center [432, 284] width 109 height 9
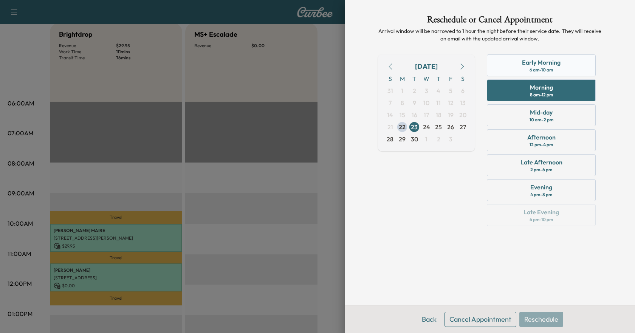
click at [540, 58] on div "Early Morning" at bounding box center [541, 62] width 39 height 9
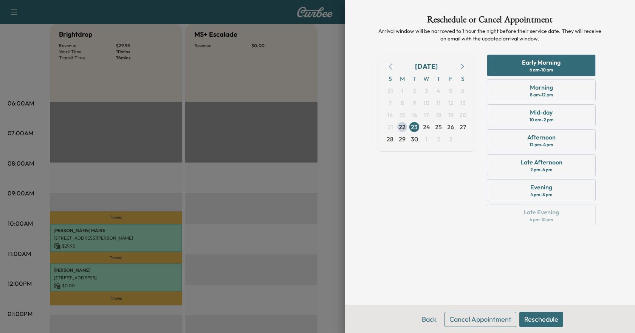
click at [534, 321] on button "Reschedule" at bounding box center [541, 319] width 44 height 15
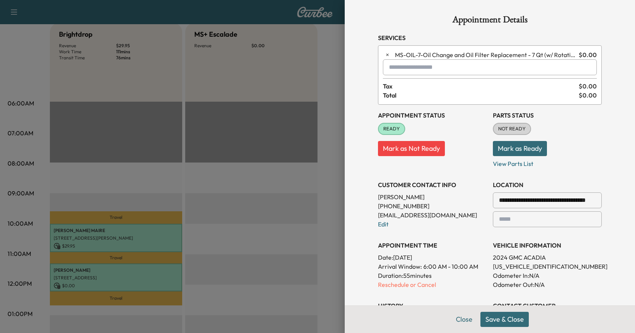
click at [507, 319] on button "Save & Close" at bounding box center [504, 319] width 48 height 15
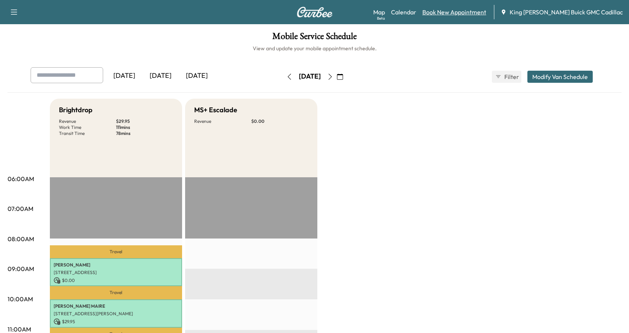
click at [465, 16] on link "Book New Appointment" at bounding box center [454, 12] width 64 height 9
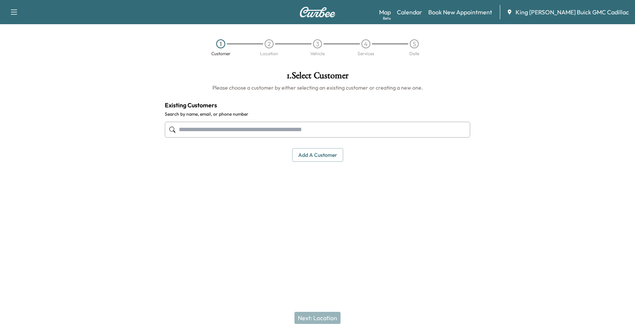
click at [373, 128] on input "text" at bounding box center [317, 130] width 305 height 16
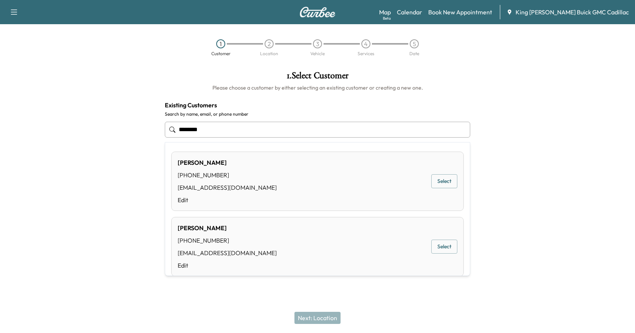
type input "********"
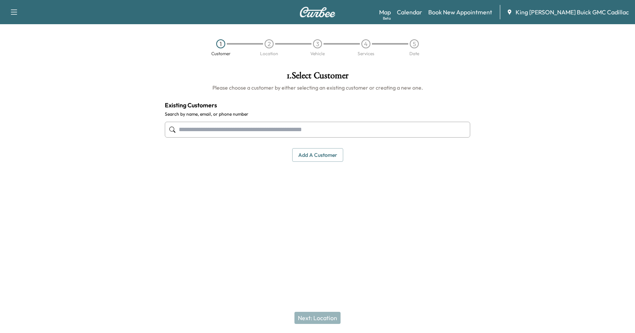
click at [15, 106] on div at bounding box center [79, 148] width 159 height 167
click at [228, 130] on input "text" at bounding box center [317, 130] width 305 height 16
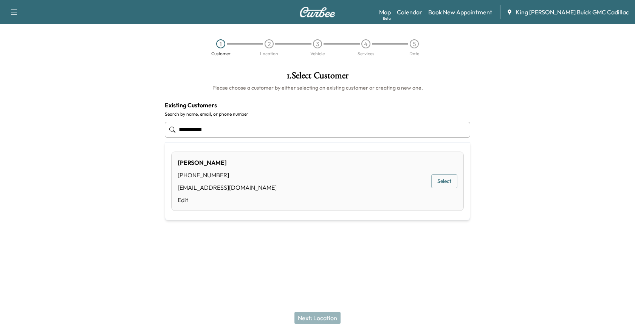
click at [445, 180] on button "Select" at bounding box center [444, 181] width 26 height 14
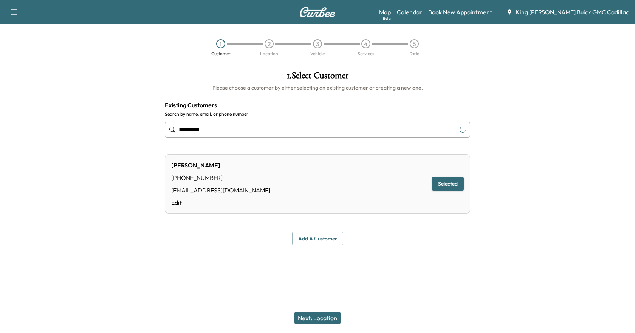
type input "********"
click at [315, 315] on button "Next: Location" at bounding box center [317, 318] width 46 height 12
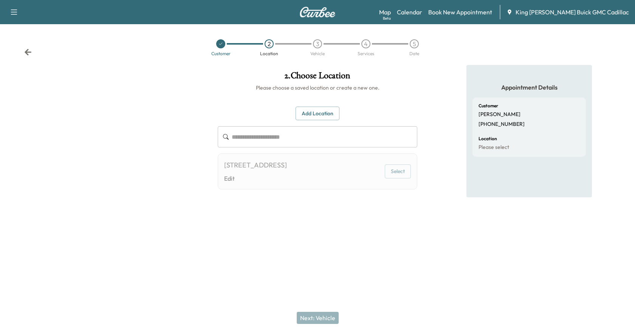
click at [316, 111] on button "Add Location" at bounding box center [317, 114] width 44 height 14
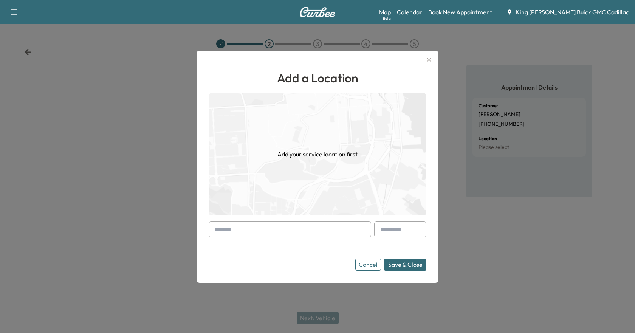
click at [231, 226] on input "text" at bounding box center [290, 229] width 162 height 16
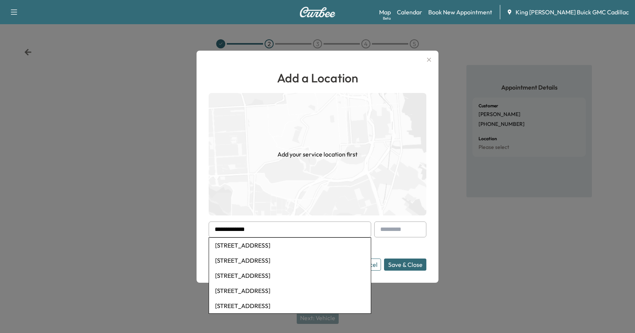
click at [241, 244] on li "[STREET_ADDRESS]" at bounding box center [290, 245] width 162 height 15
type input "**********"
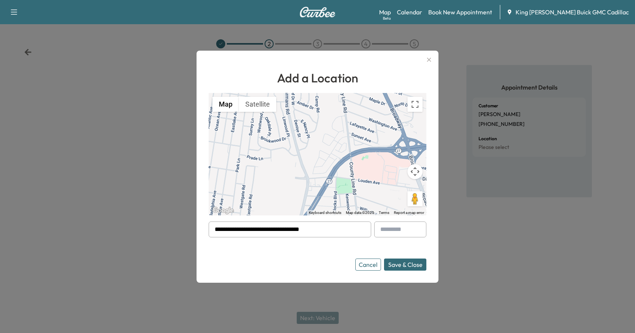
click at [396, 264] on button "Save & Close" at bounding box center [405, 264] width 42 height 12
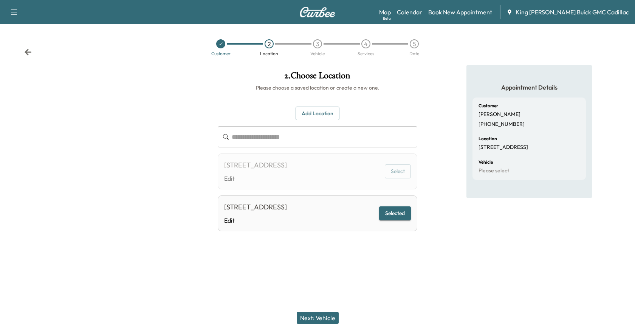
click at [335, 314] on button "Next: Vehicle" at bounding box center [318, 318] width 42 height 12
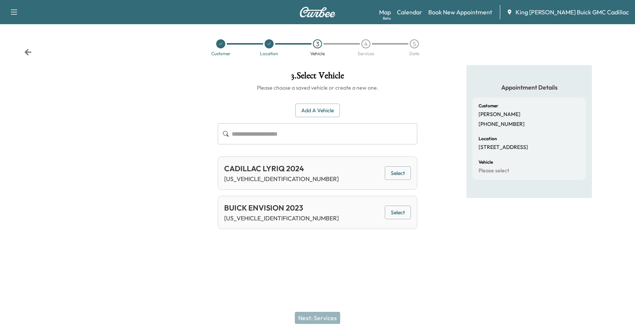
click at [399, 170] on button "Select" at bounding box center [398, 173] width 26 height 14
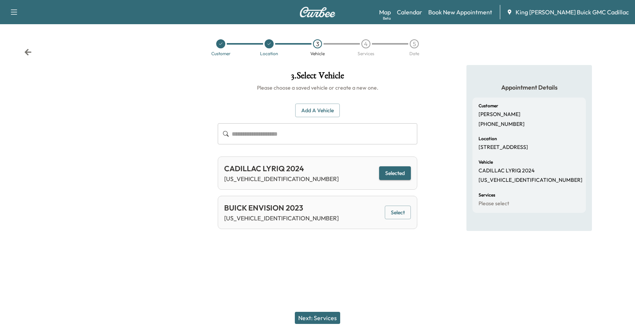
click at [315, 322] on button "Next: Services" at bounding box center [317, 318] width 45 height 12
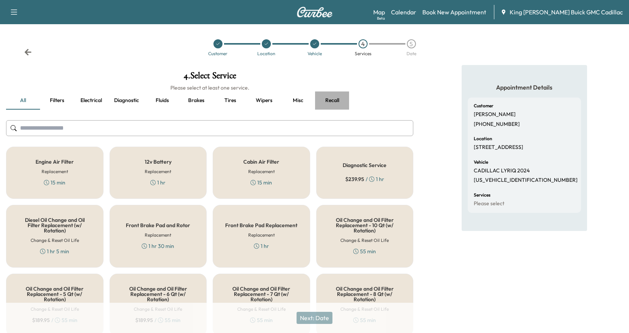
click at [331, 102] on button "Recall" at bounding box center [332, 100] width 34 height 18
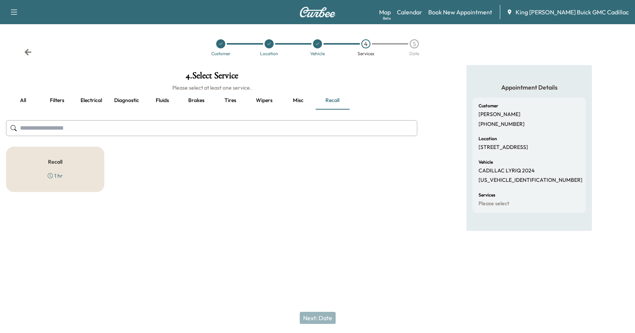
click at [52, 180] on div "Recall 1 hr" at bounding box center [55, 169] width 98 height 45
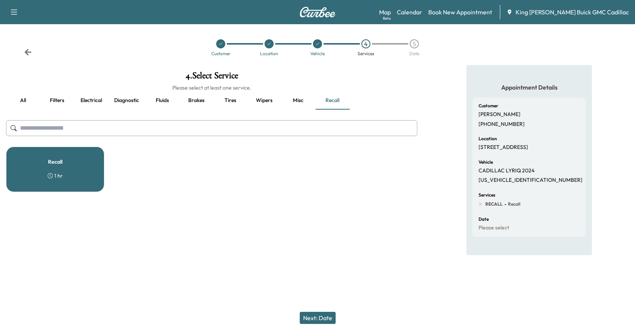
click at [330, 323] on button "Next: Date" at bounding box center [318, 318] width 36 height 12
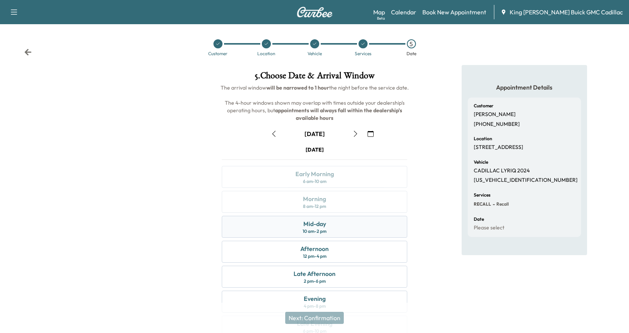
click at [323, 227] on div "Mid-day" at bounding box center [314, 223] width 23 height 9
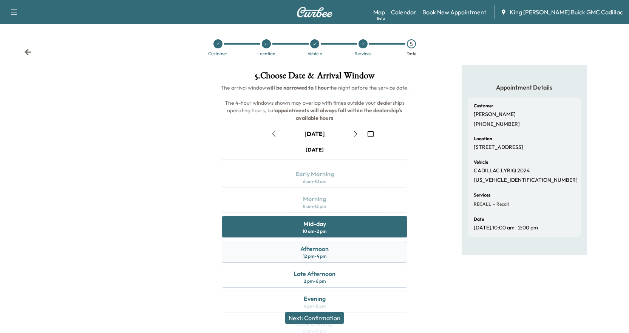
click at [303, 257] on div "12 pm - 4 pm" at bounding box center [314, 256] width 23 height 6
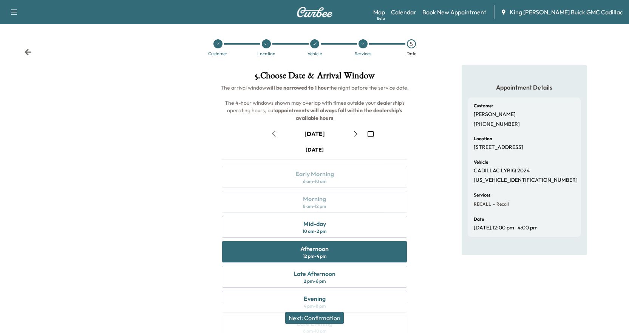
click at [293, 317] on button "Next: Confirmation" at bounding box center [314, 318] width 59 height 12
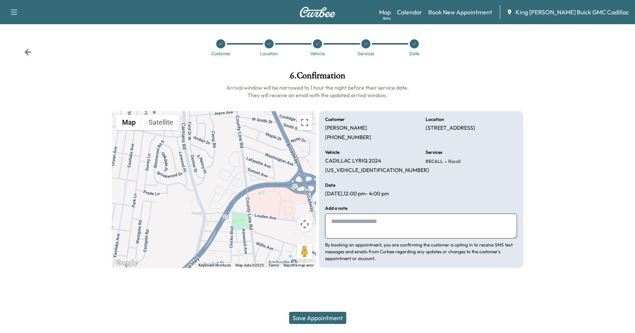
click at [304, 320] on button "Save Appointment" at bounding box center [317, 318] width 57 height 12
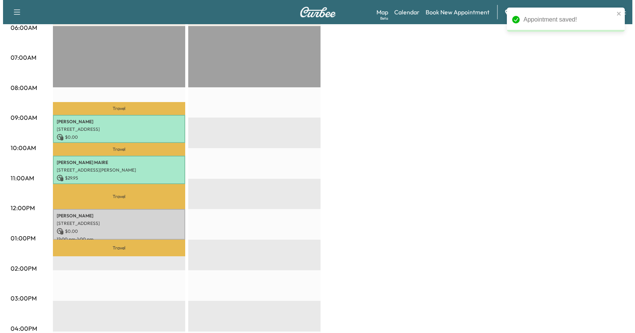
scroll to position [227, 0]
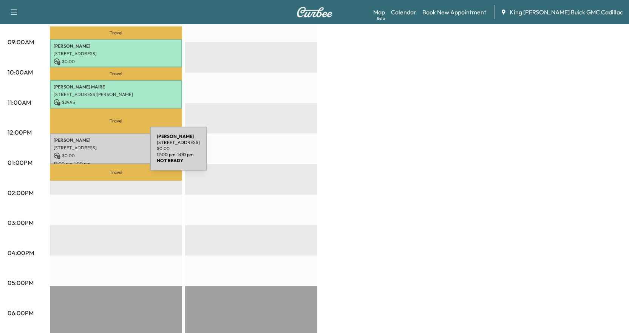
click at [93, 153] on p "$ 0.00" at bounding box center [116, 155] width 125 height 7
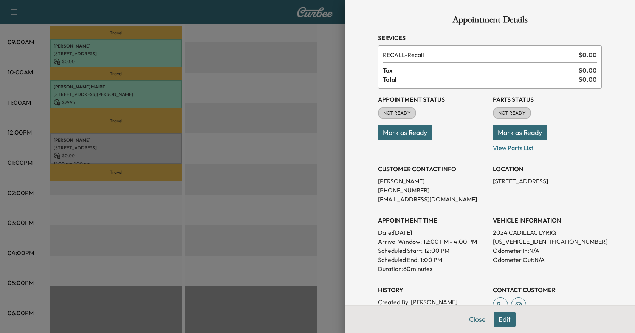
scroll to position [86, 0]
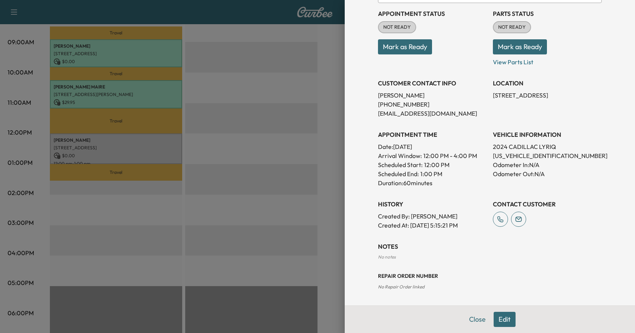
click at [506, 322] on button "Edit" at bounding box center [504, 319] width 22 height 15
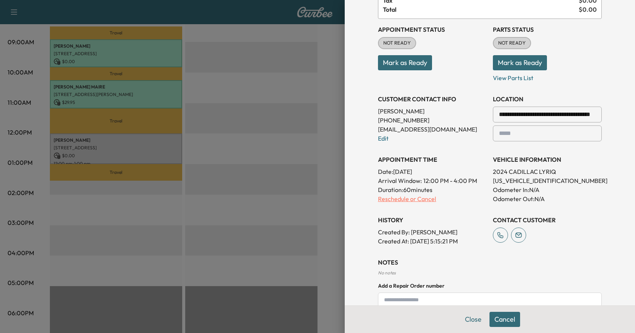
click at [410, 202] on p "Reschedule or Cancel" at bounding box center [432, 198] width 109 height 9
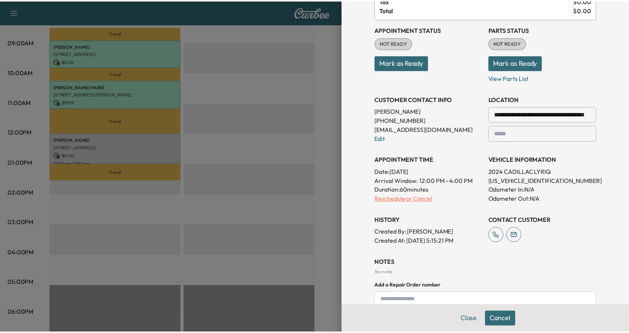
scroll to position [0, 0]
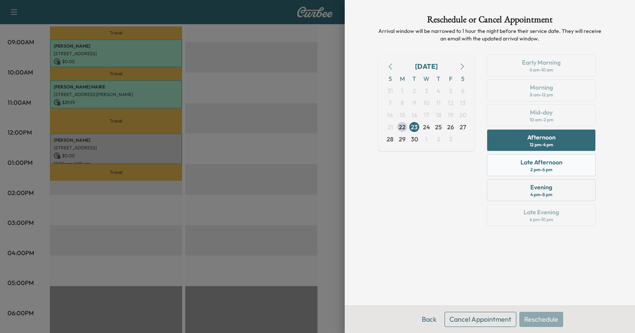
click at [535, 162] on div "Late Afternoon" at bounding box center [541, 162] width 42 height 9
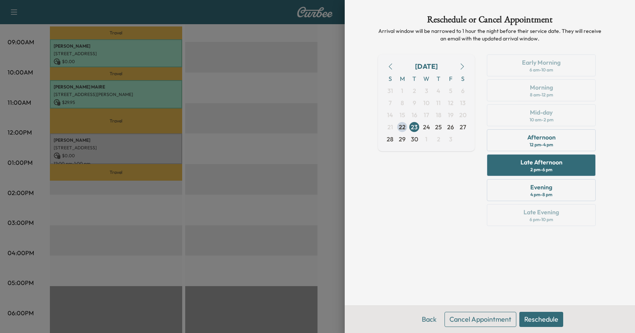
click at [533, 318] on button "Reschedule" at bounding box center [541, 319] width 44 height 15
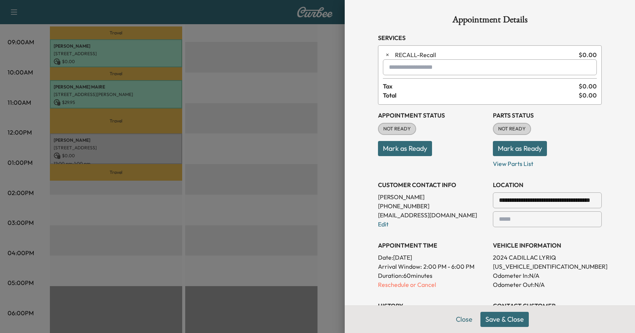
click at [491, 316] on button "Save & Close" at bounding box center [504, 319] width 48 height 15
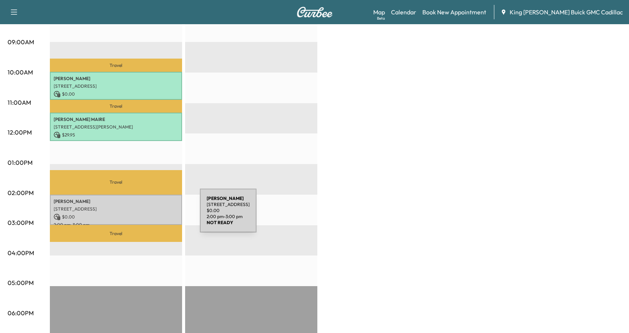
click at [143, 215] on p "$ 0.00" at bounding box center [116, 216] width 125 height 7
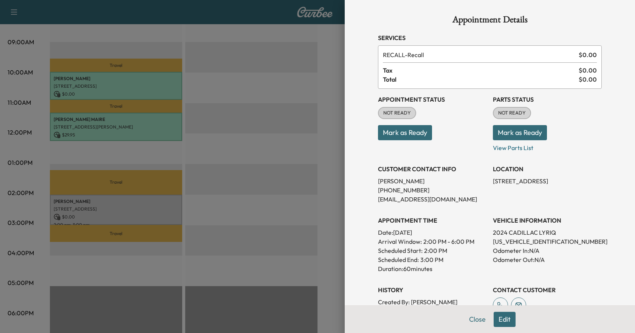
click at [273, 166] on div at bounding box center [317, 166] width 635 height 333
